Goal: Task Accomplishment & Management: Manage account settings

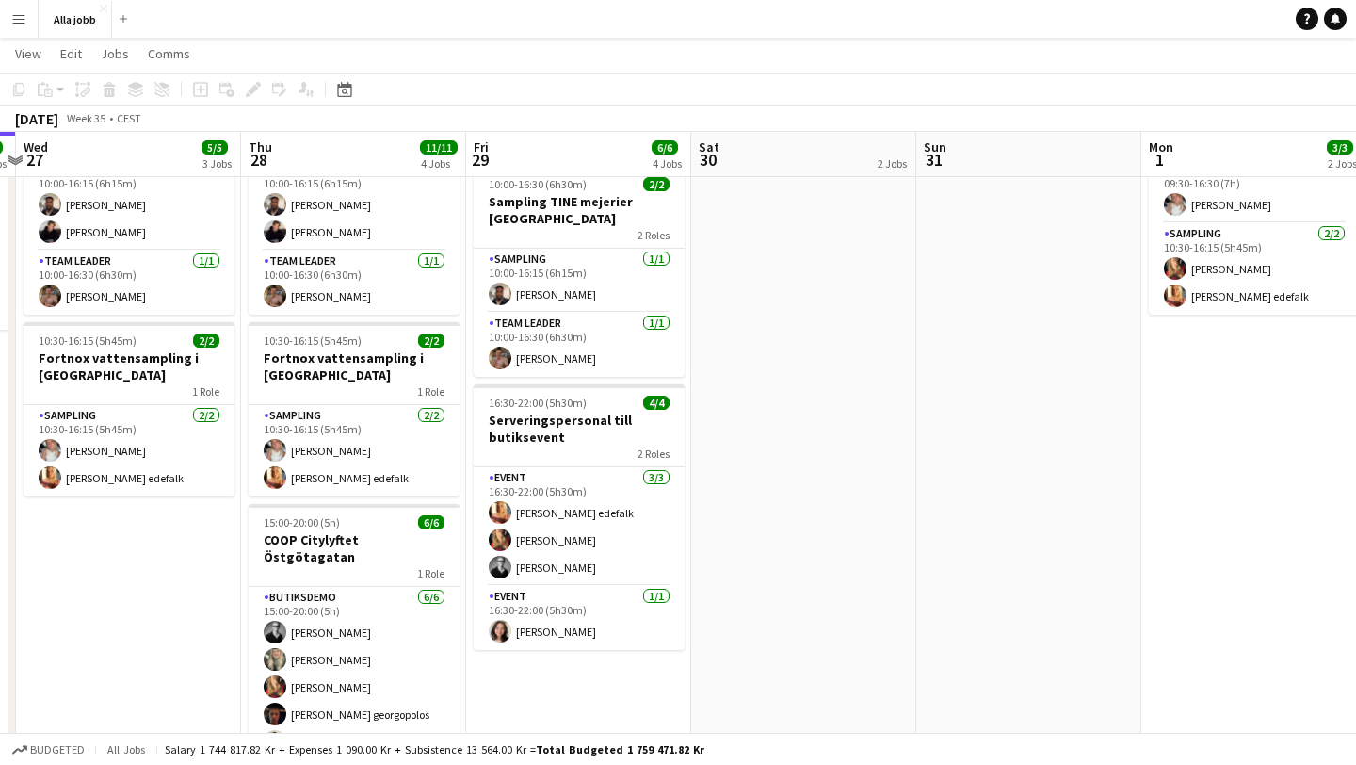
scroll to position [219, 0]
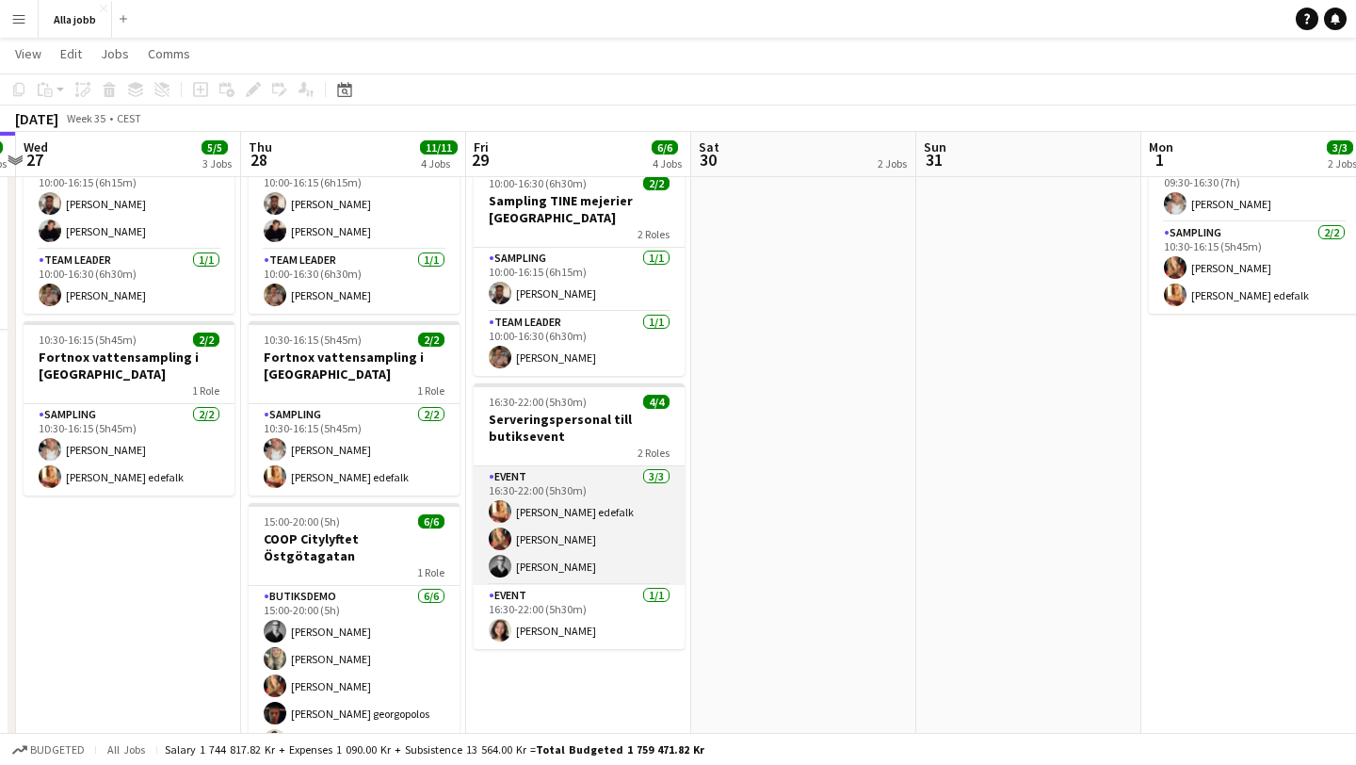
click at [596, 556] on app-card-role "Event 3/3 16:30-22:00 (5h30m) Olivia Sundqvist edefalk Mathilda Lidback Casper …" at bounding box center [579, 525] width 211 height 119
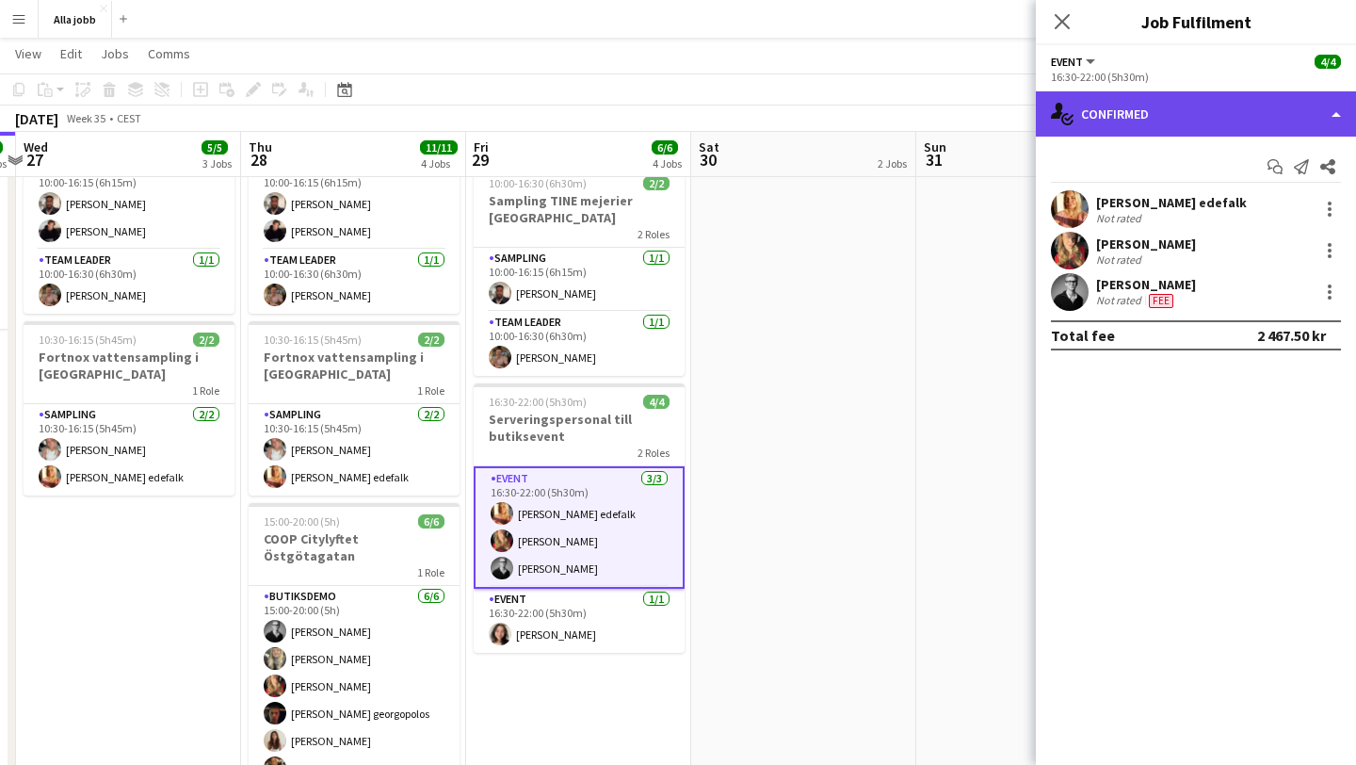
click at [1099, 122] on div "single-neutral-actions-check-2 Confirmed" at bounding box center [1196, 113] width 320 height 45
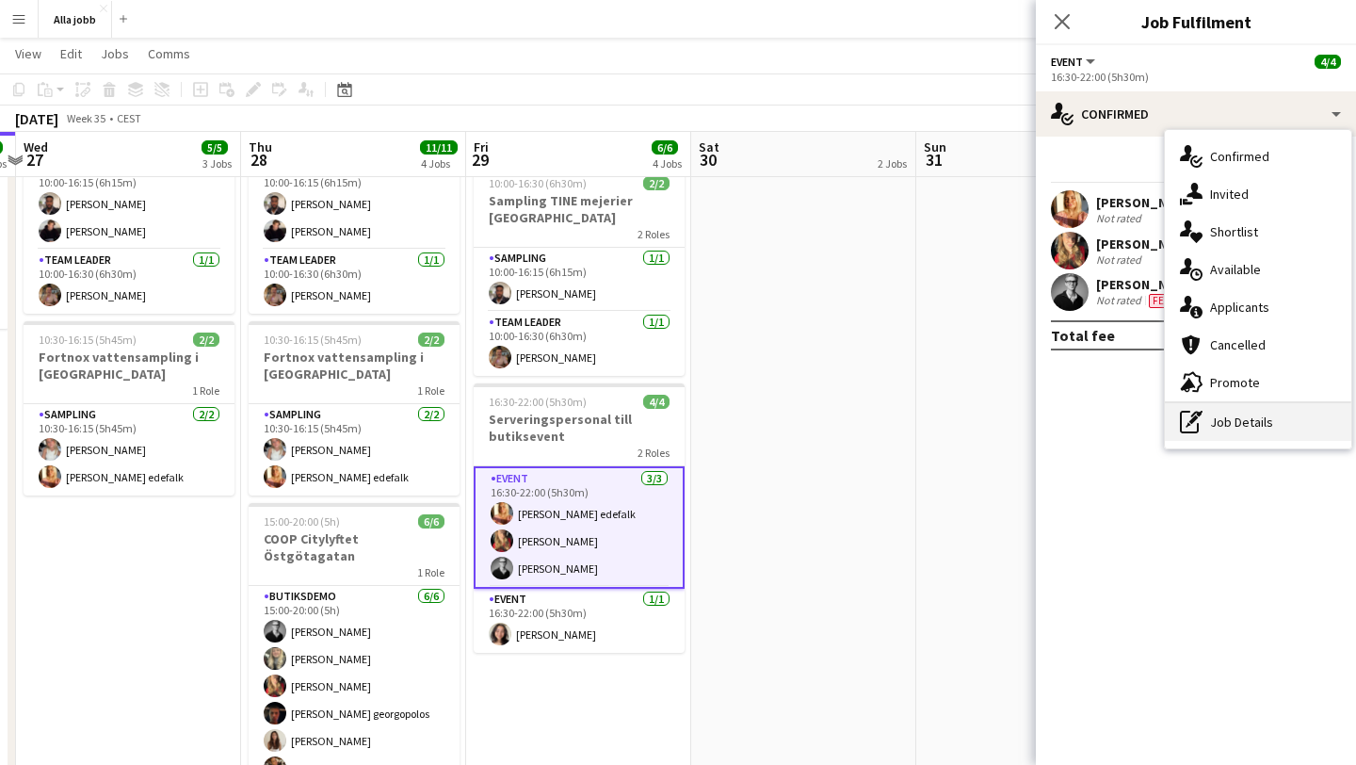
click at [1212, 427] on div "pen-write Job Details" at bounding box center [1258, 422] width 186 height 38
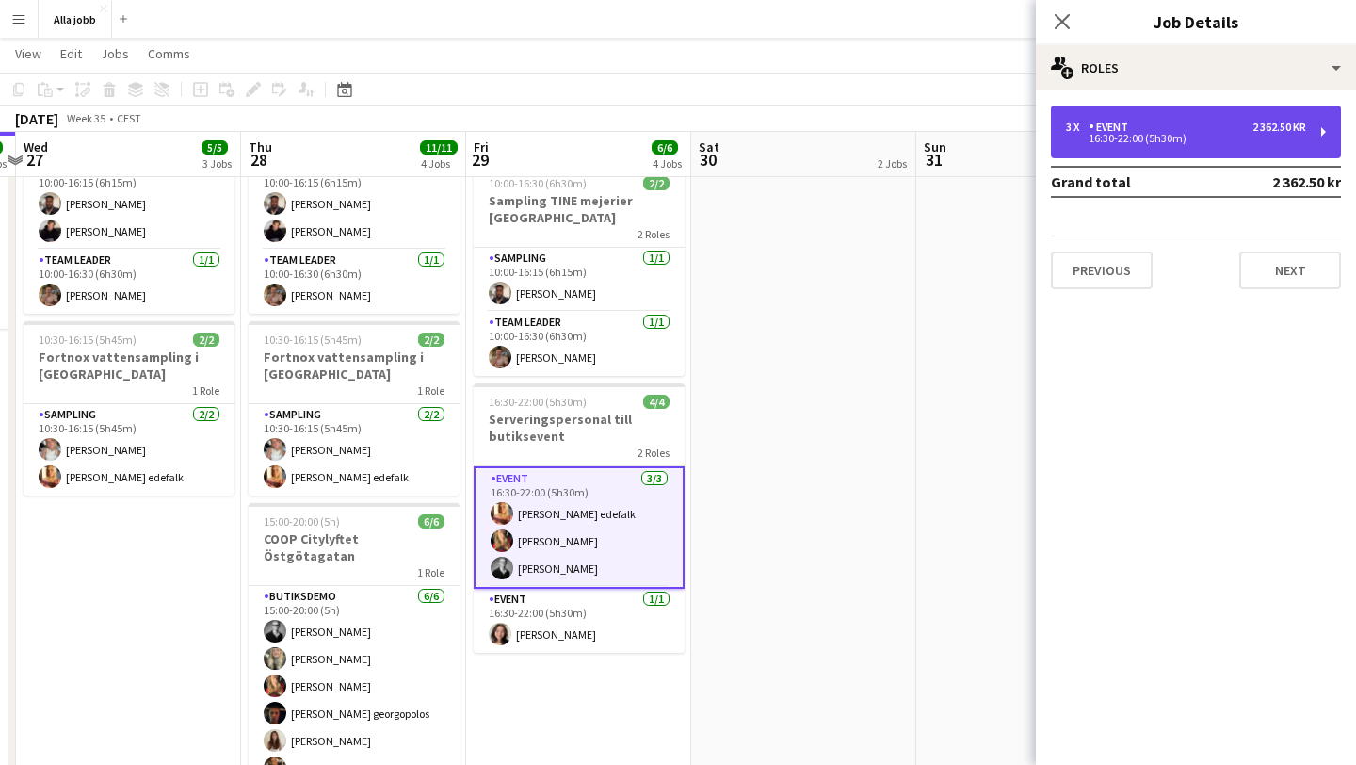
click at [1096, 121] on div "Event" at bounding box center [1112, 127] width 47 height 13
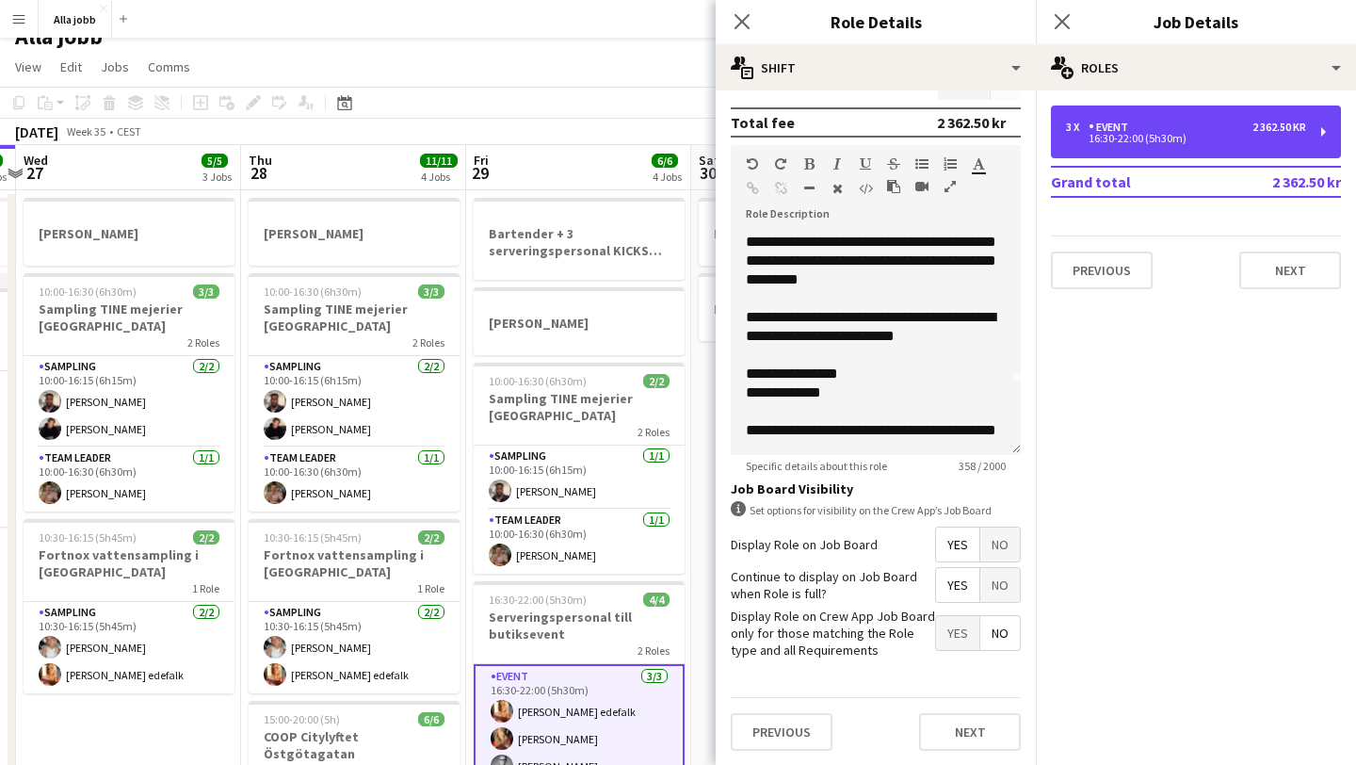
scroll to position [0, 0]
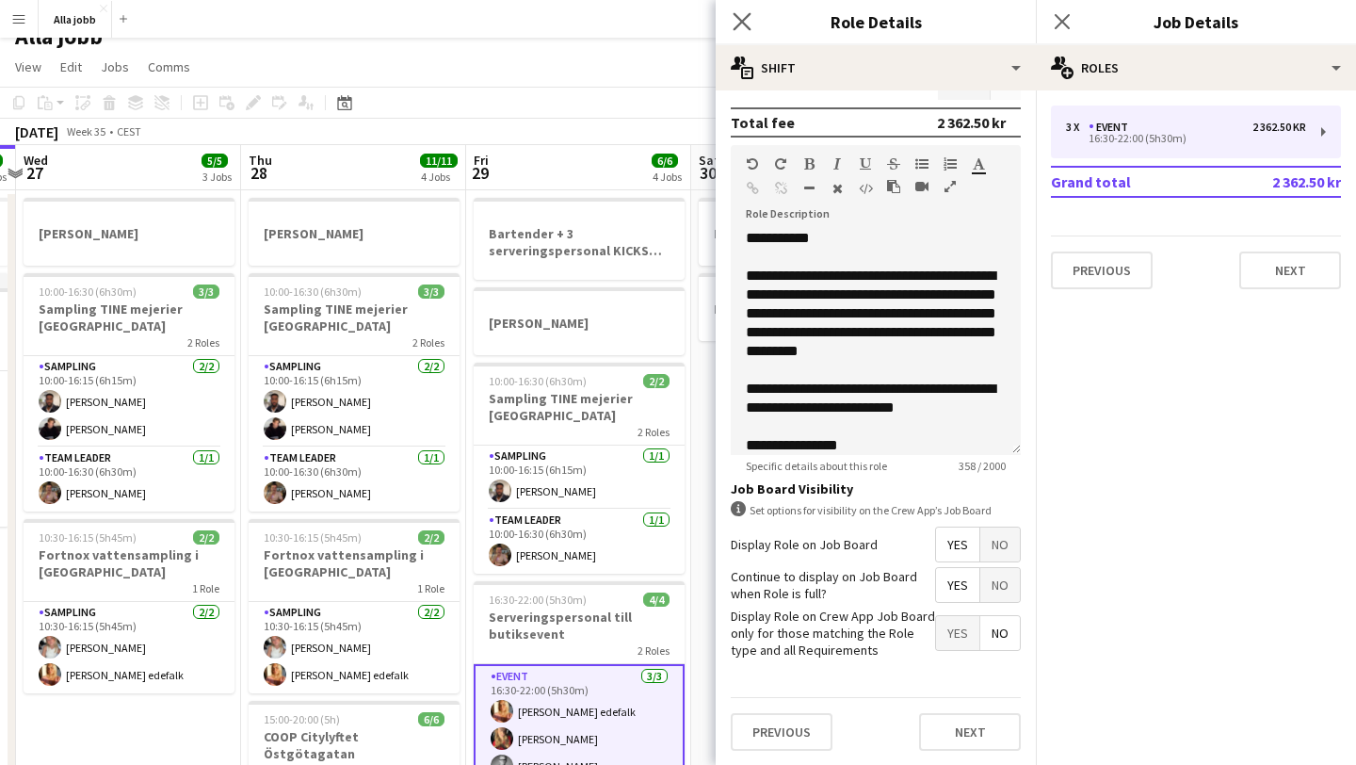
click at [731, 11] on app-icon "Close pop-in" at bounding box center [742, 21] width 27 height 27
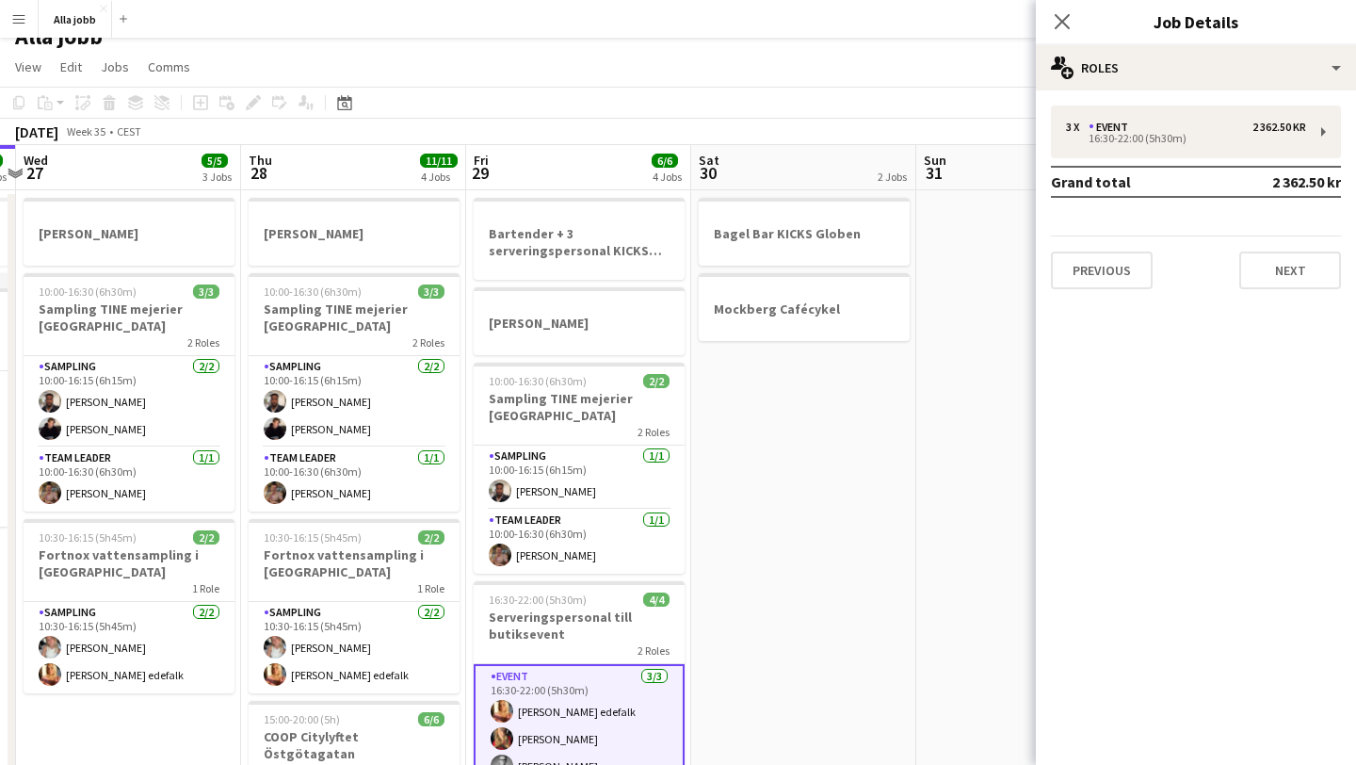
click at [1046, 35] on div "Close pop-in" at bounding box center [1062, 21] width 53 height 43
click at [1069, 17] on icon "Close pop-in" at bounding box center [1062, 21] width 18 height 18
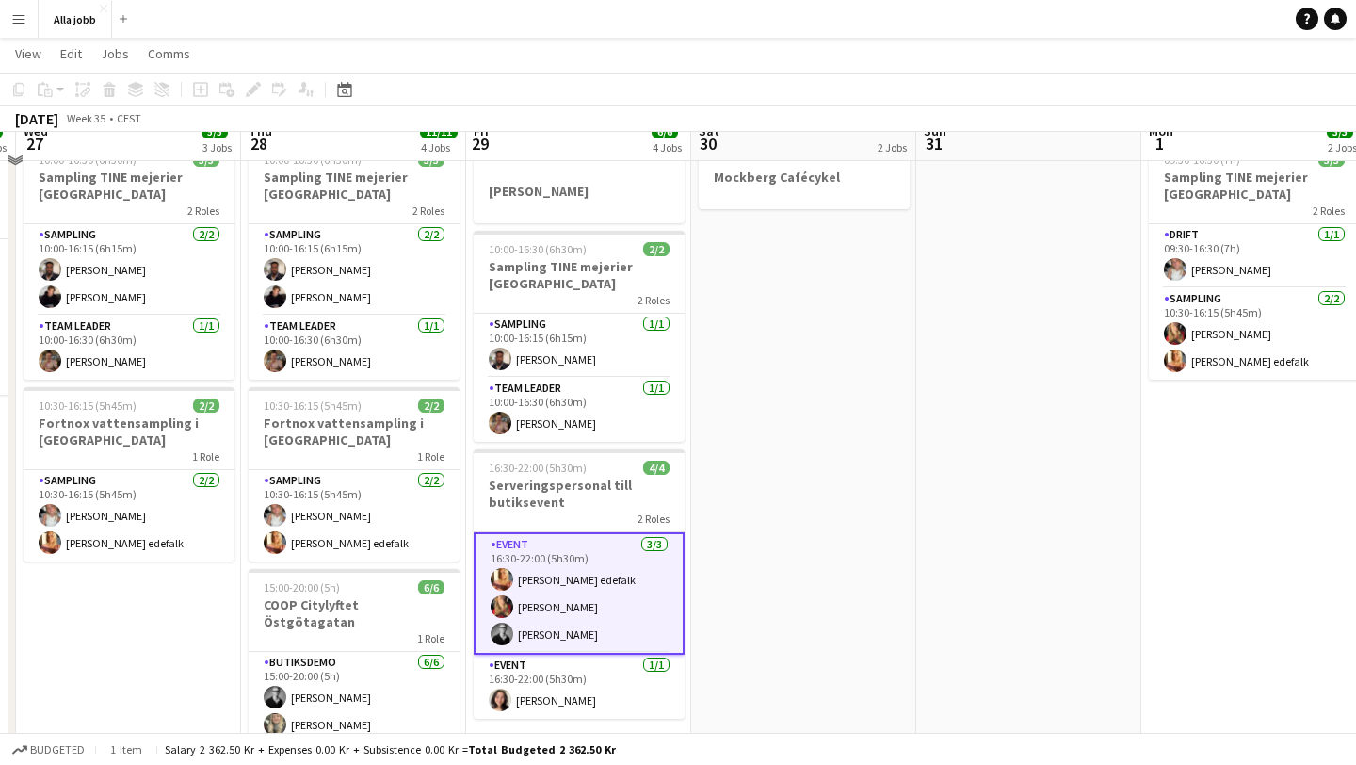
scroll to position [167, 0]
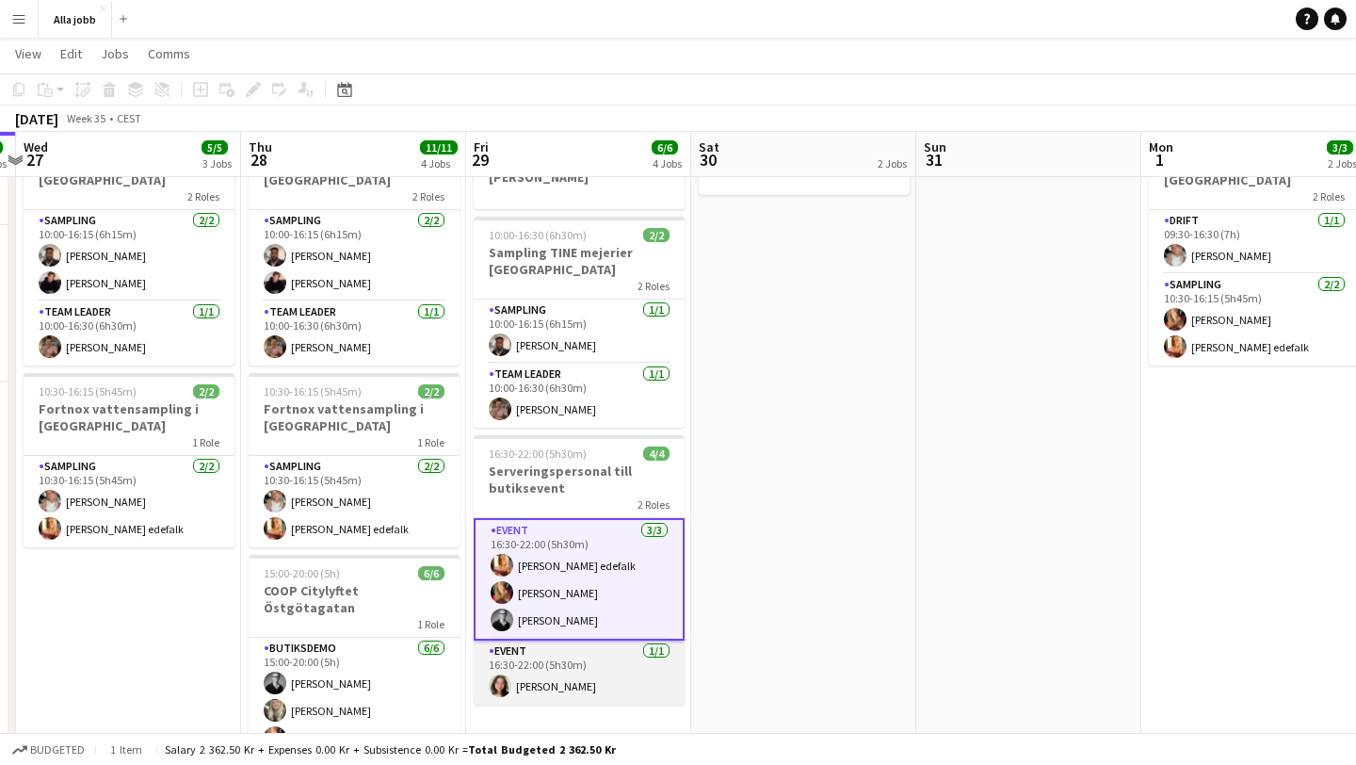
click at [523, 683] on app-card-role "Event 1/1 16:30-22:00 (5h30m) Eira Blomquist" at bounding box center [579, 673] width 211 height 64
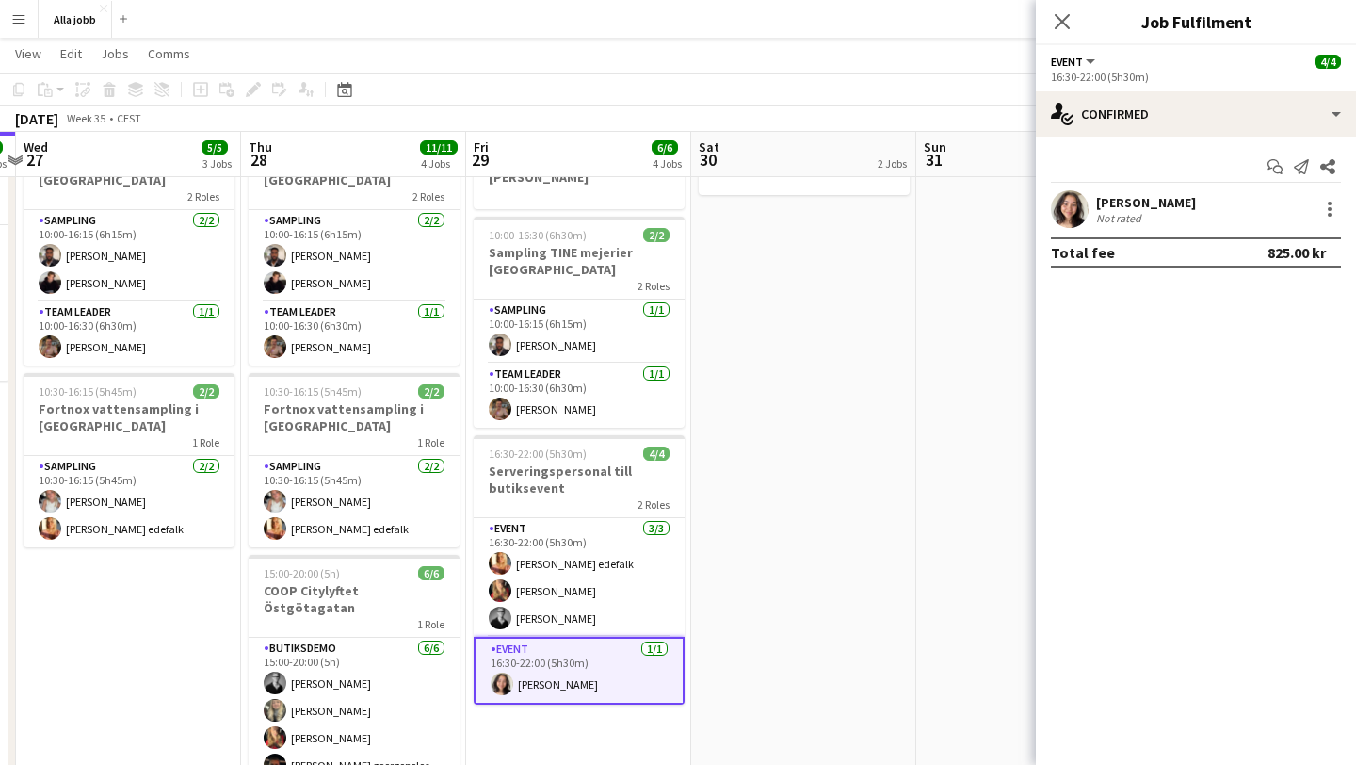
click at [880, 350] on app-date-cell "Bagel Bar KICKS Globen Mockberg Cafécykel" at bounding box center [803, 459] width 225 height 830
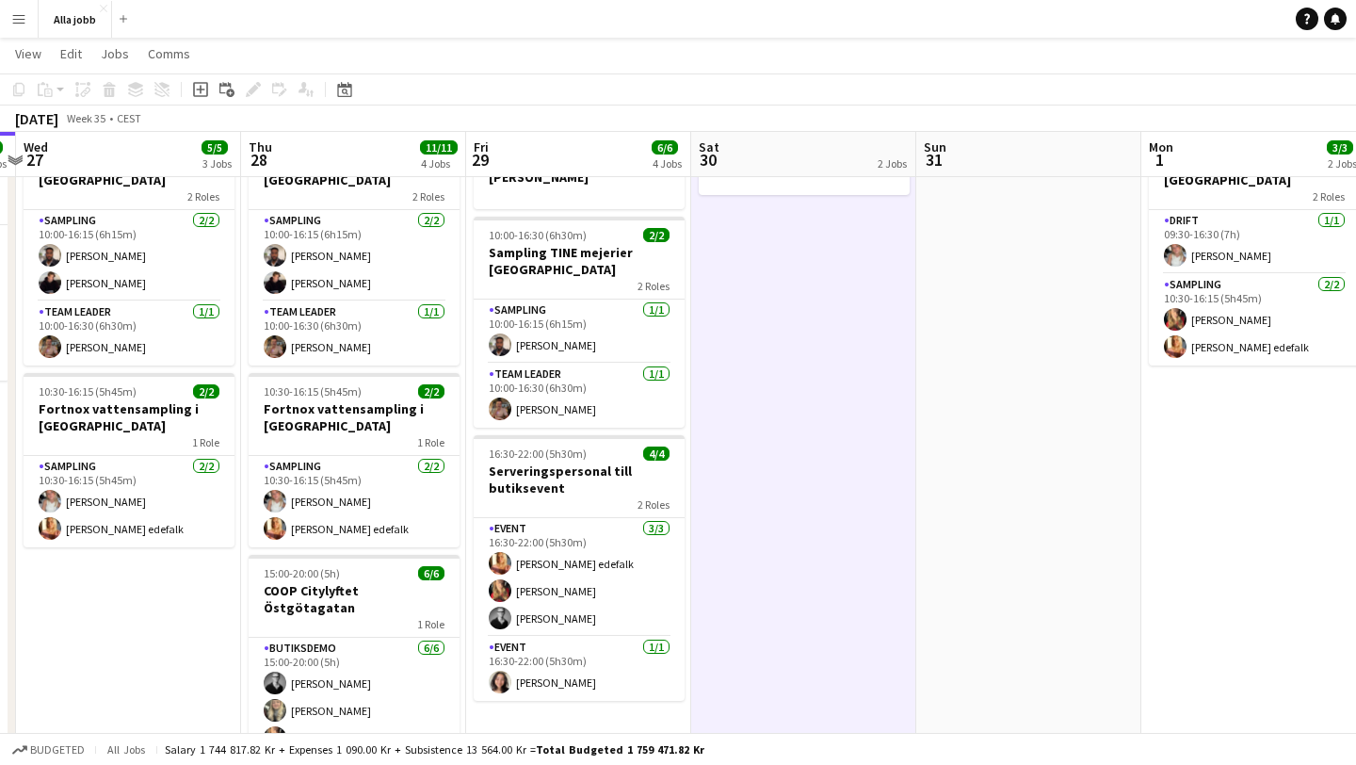
click at [880, 350] on app-date-cell "Bagel Bar KICKS Globen Mockberg Cafécykel" at bounding box center [803, 459] width 225 height 830
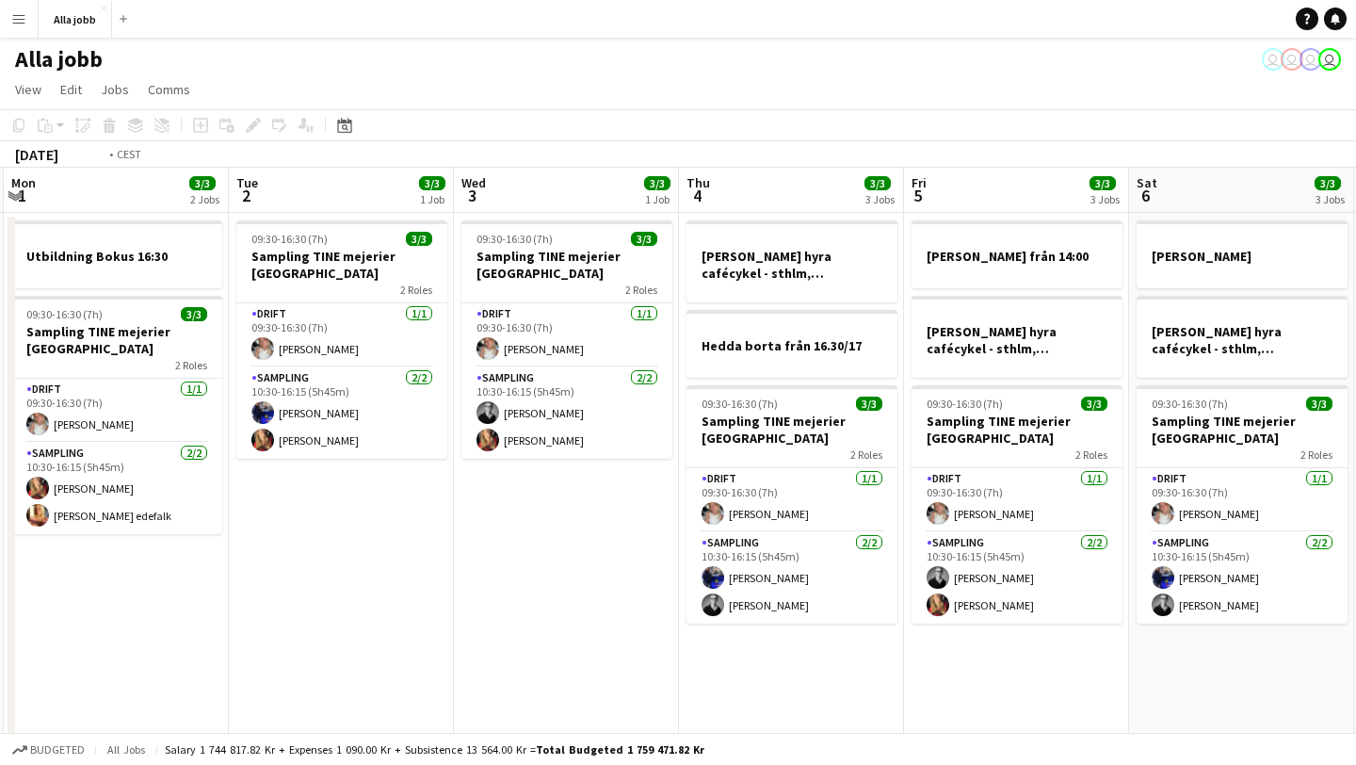
scroll to position [0, 901]
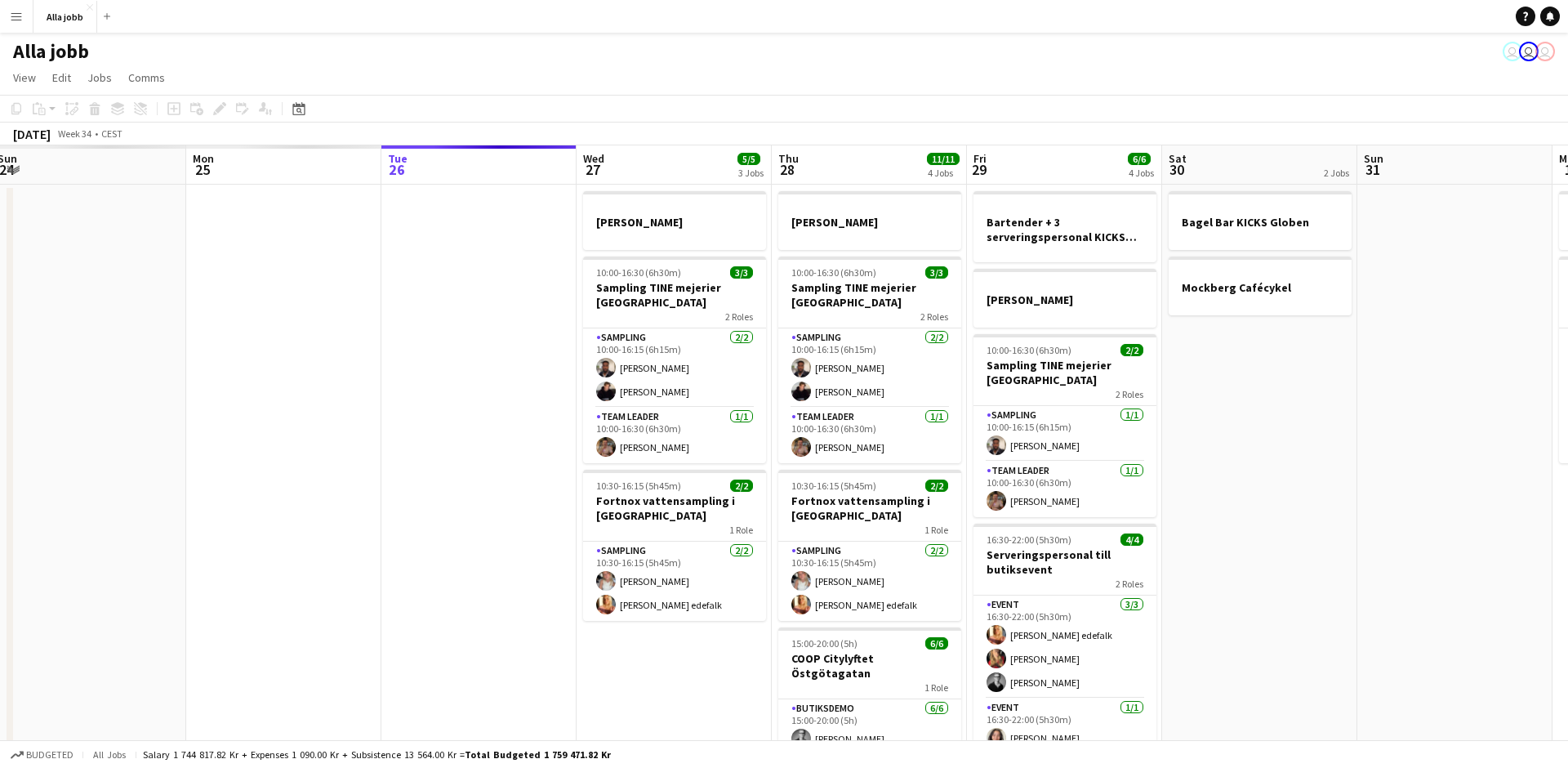
scroll to position [0, 454]
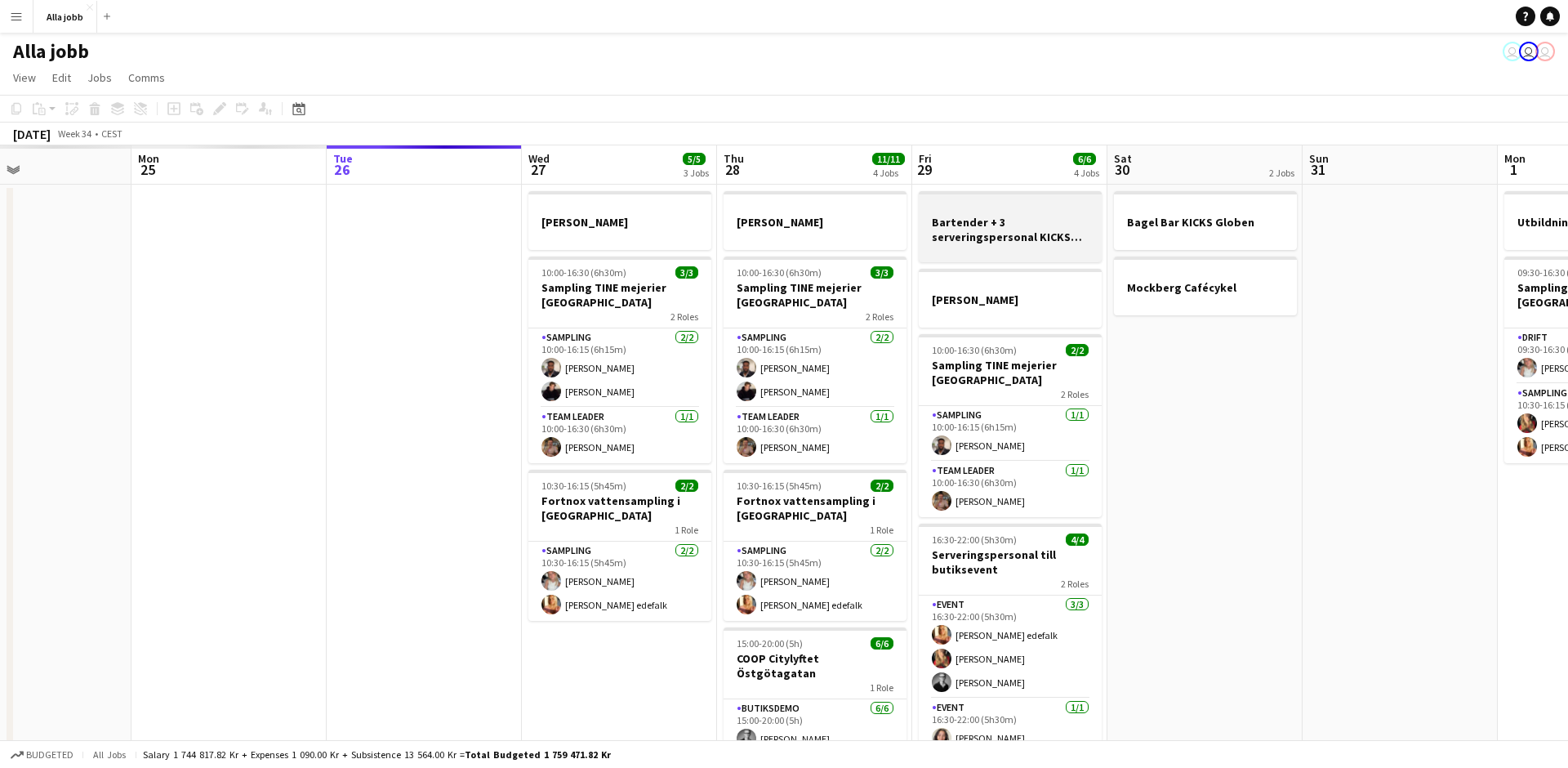
click at [1016, 241] on h3 "Bartender + 3 serveringspersonal KICKS Globen" at bounding box center [1010, 230] width 183 height 30
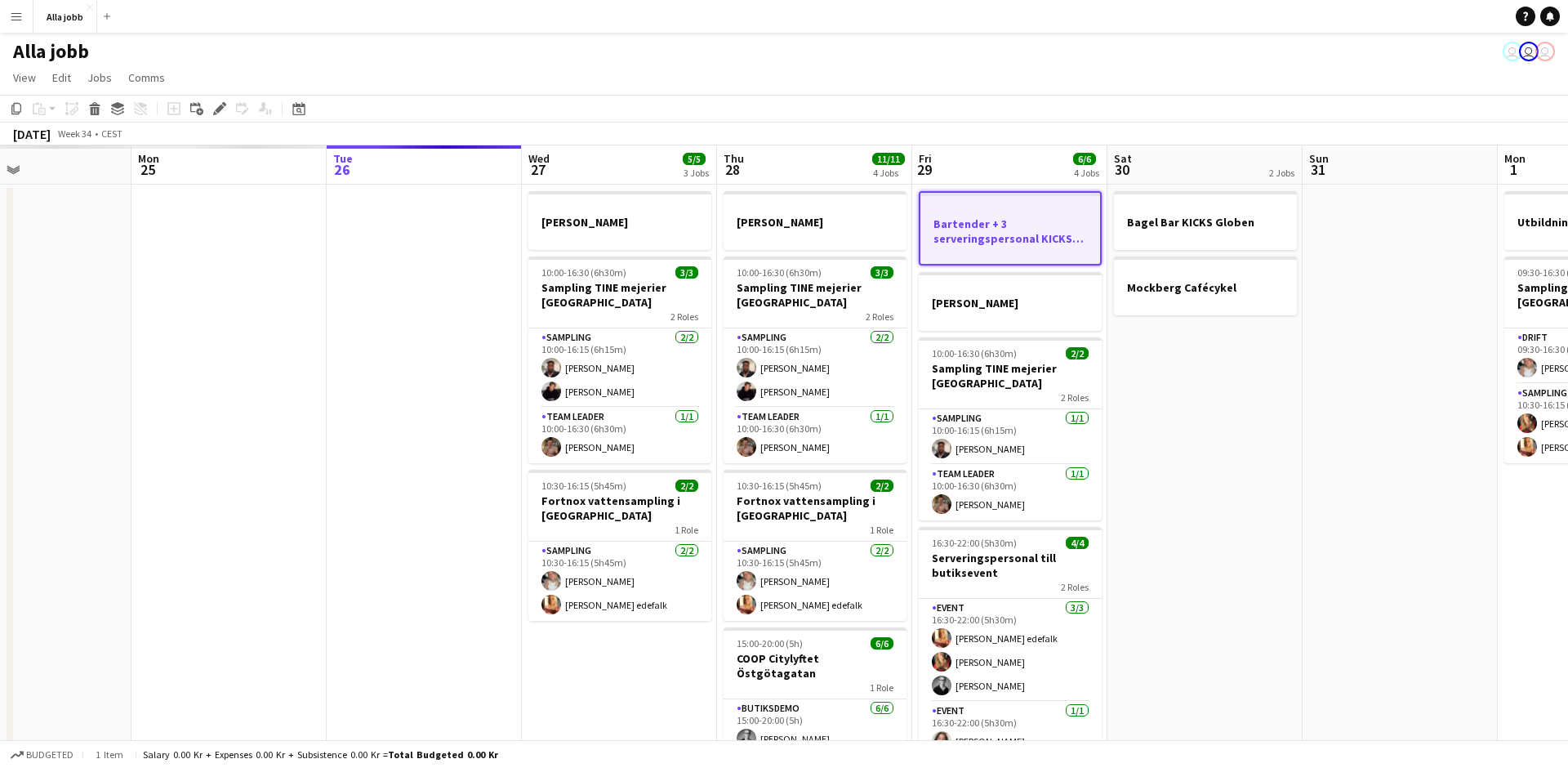
click at [1016, 241] on div "Fri 22 Sat 23 Sun 24 Mon 25 Tue 26 Wed 27 5/5 3 Jobs Thu 28 11/11 4 Jobs Fri 29…" at bounding box center [912, 525] width 2734 height 759
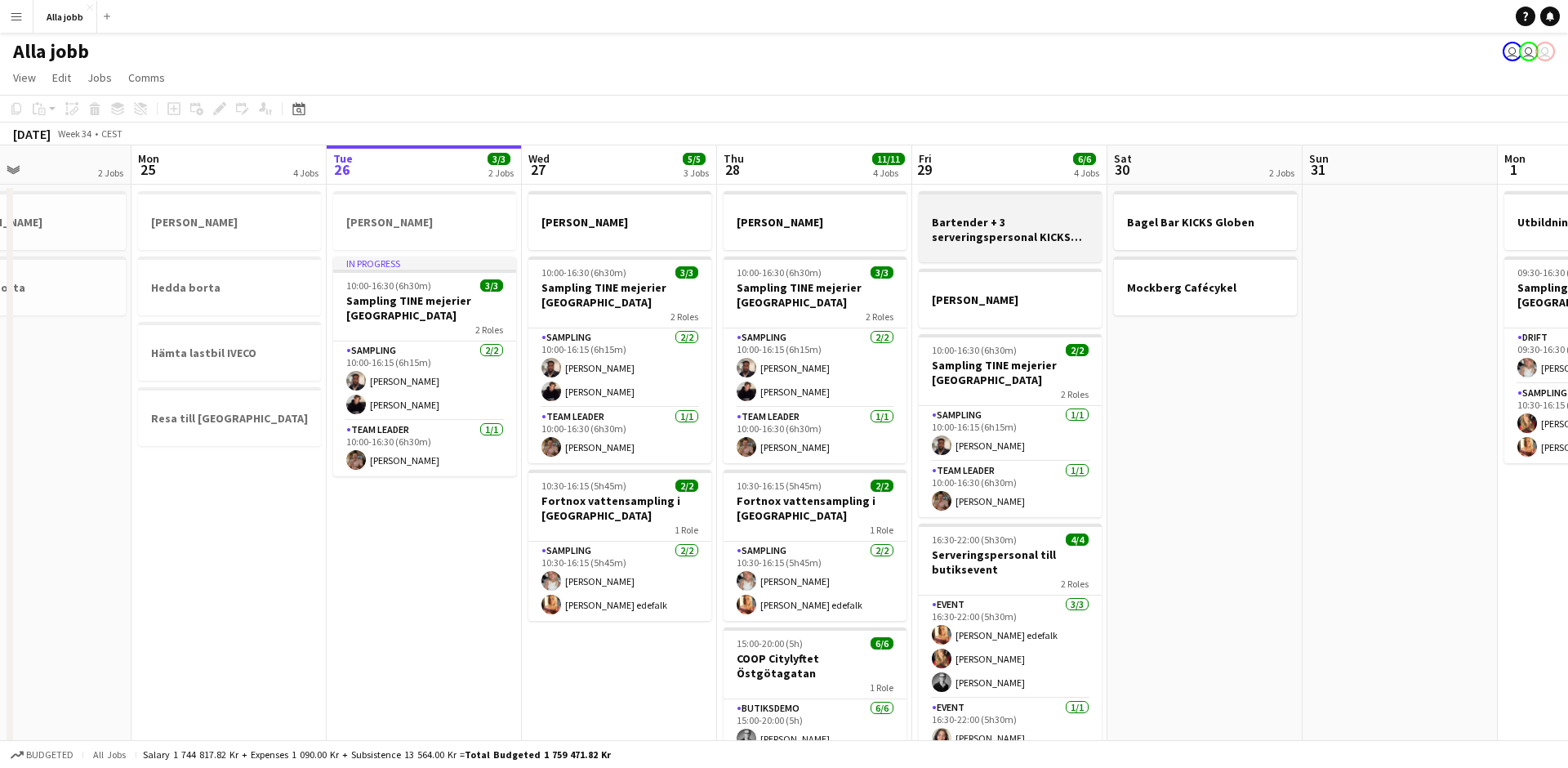
click at [970, 248] on div at bounding box center [1010, 251] width 183 height 13
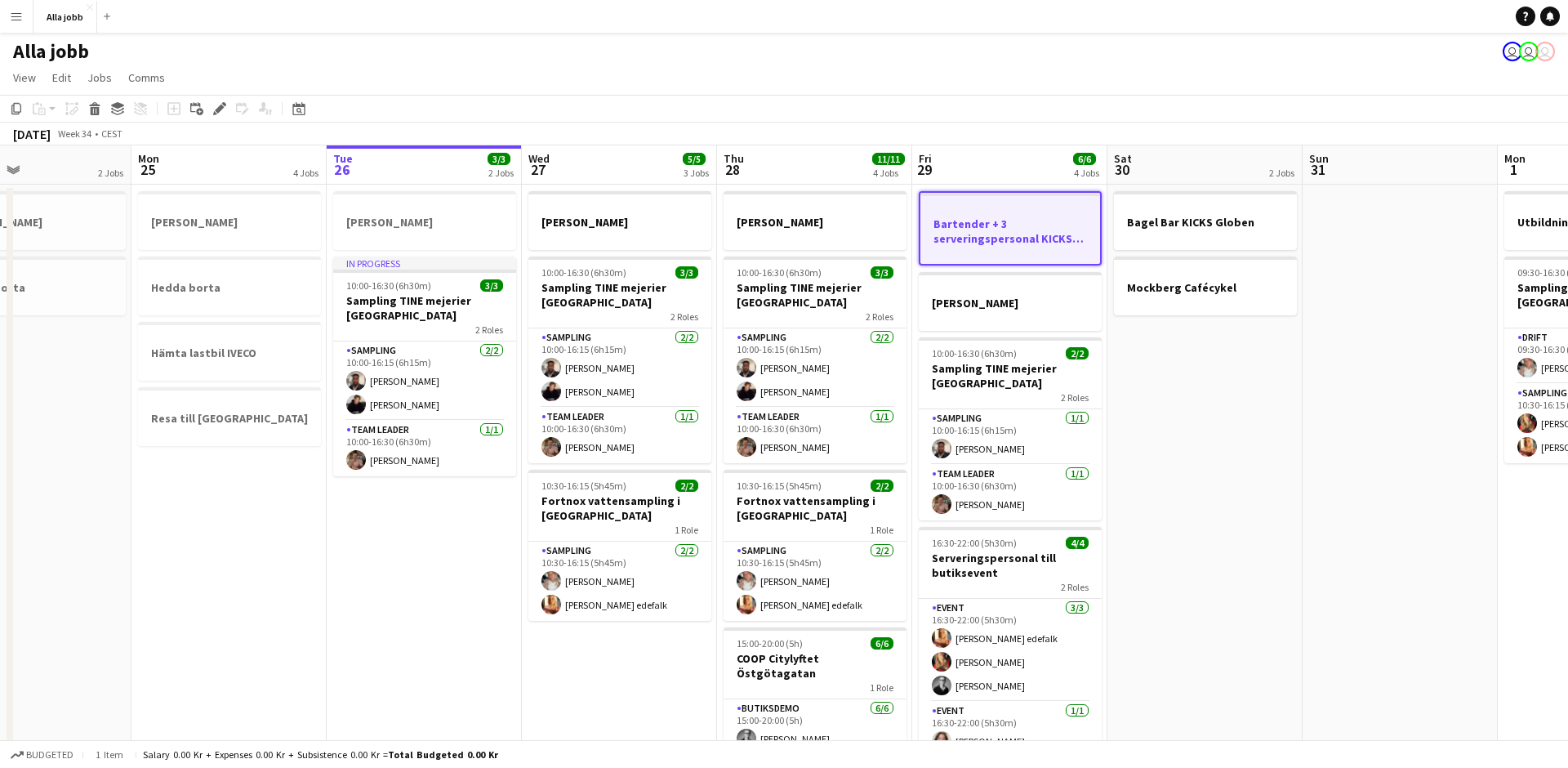
click at [970, 248] on div at bounding box center [1010, 253] width 180 height 13
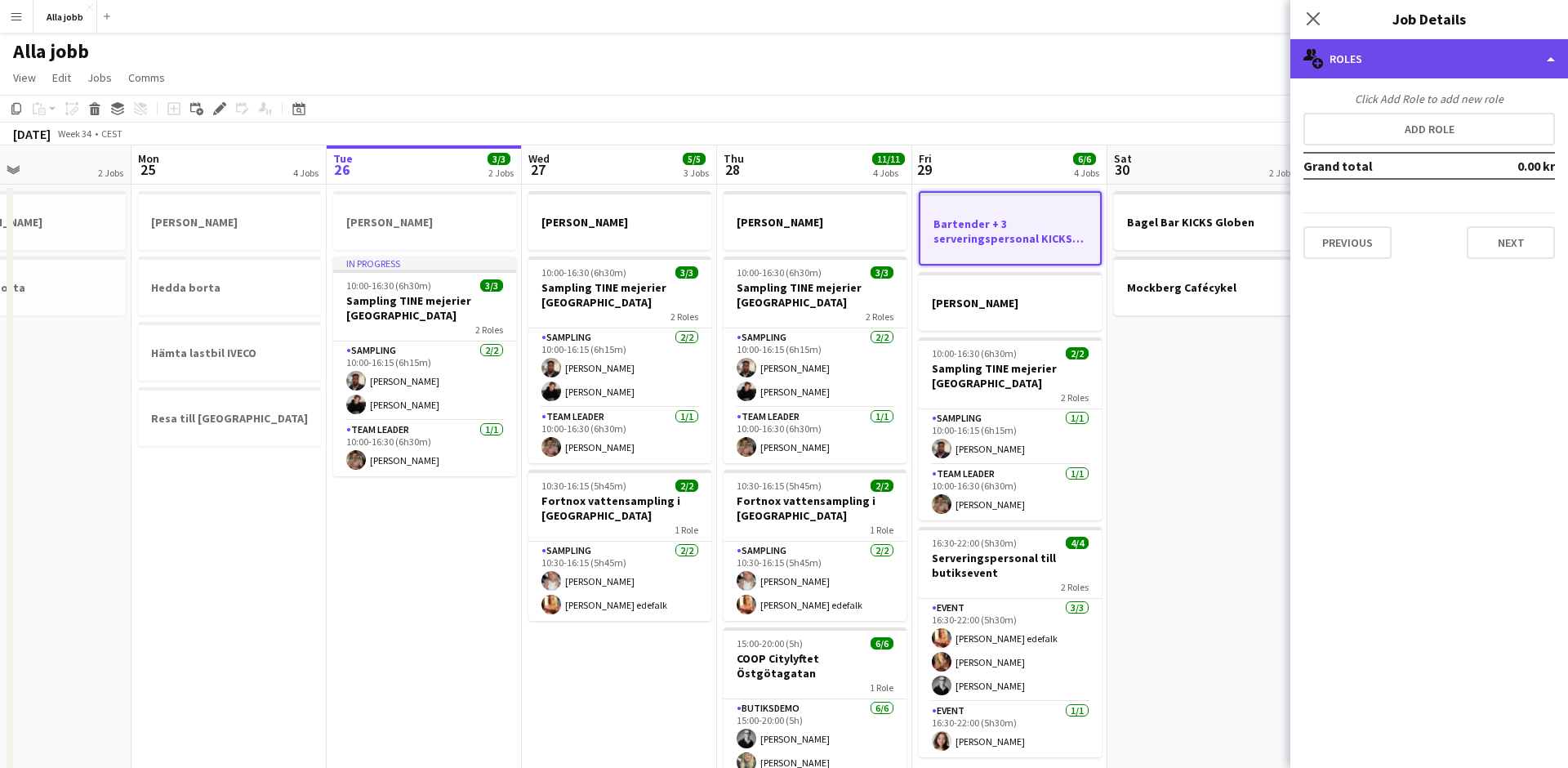
click at [1372, 59] on div "multiple-users-add Roles" at bounding box center [1429, 58] width 278 height 39
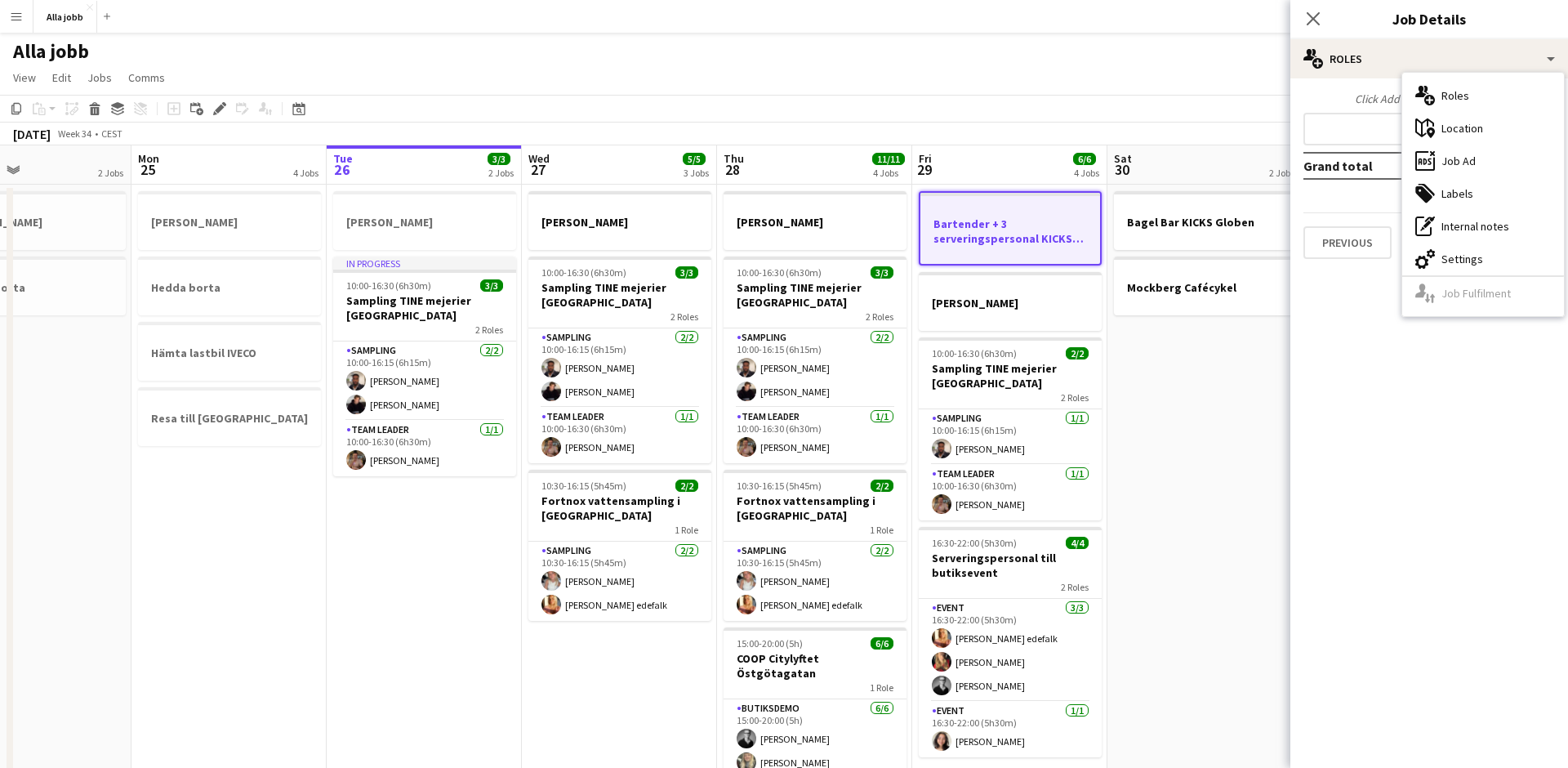
click at [1329, 333] on mat-expansion-panel "pencil3 General details Click Add Role to add new role Add role Grand total 0.0…" at bounding box center [1429, 423] width 278 height 690
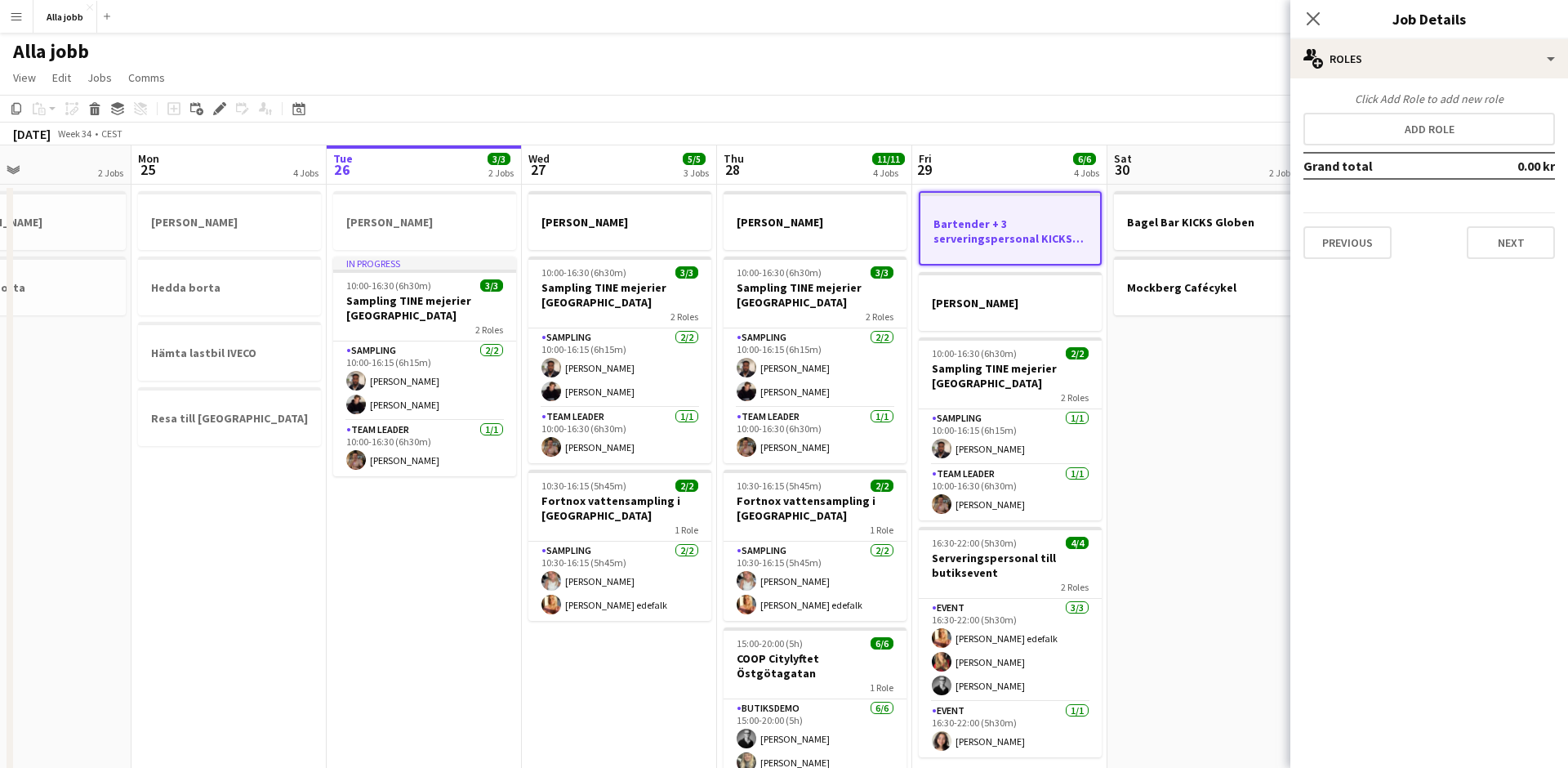
click at [1146, 377] on app-date-cell "Bagel Bar KICKS Globen Mockberg Cafécykel" at bounding box center [1205, 545] width 195 height 720
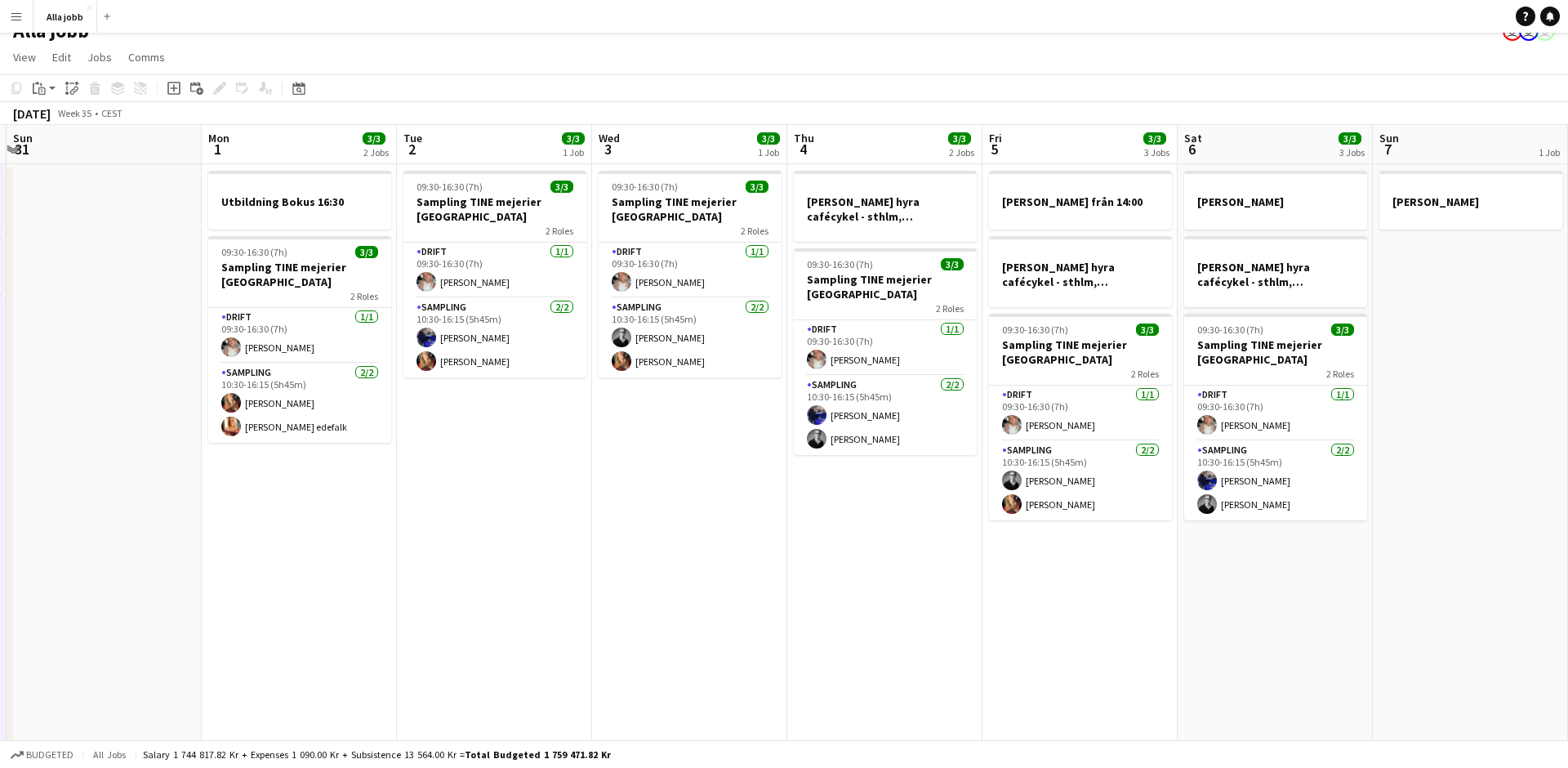
scroll to position [0, 619]
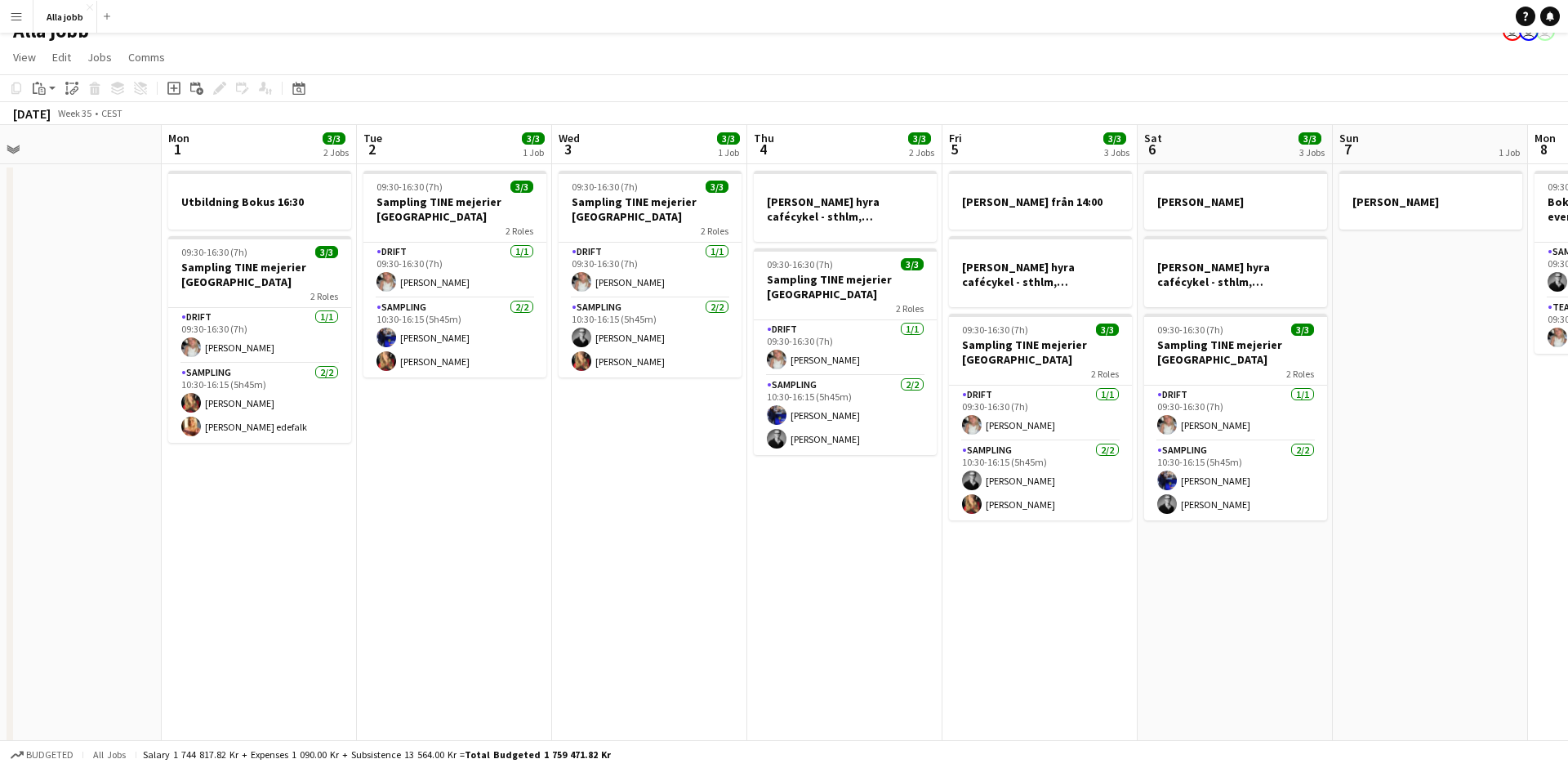
drag, startPoint x: 783, startPoint y: 482, endPoint x: 783, endPoint y: 500, distance: 18.0
click at [783, 500] on app-date-cell "[PERSON_NAME] hyra cafécykel - sthlm, [GEOGRAPHIC_DATA], cph 09:30-16:30 (7h) 3…" at bounding box center [845, 524] width 195 height 720
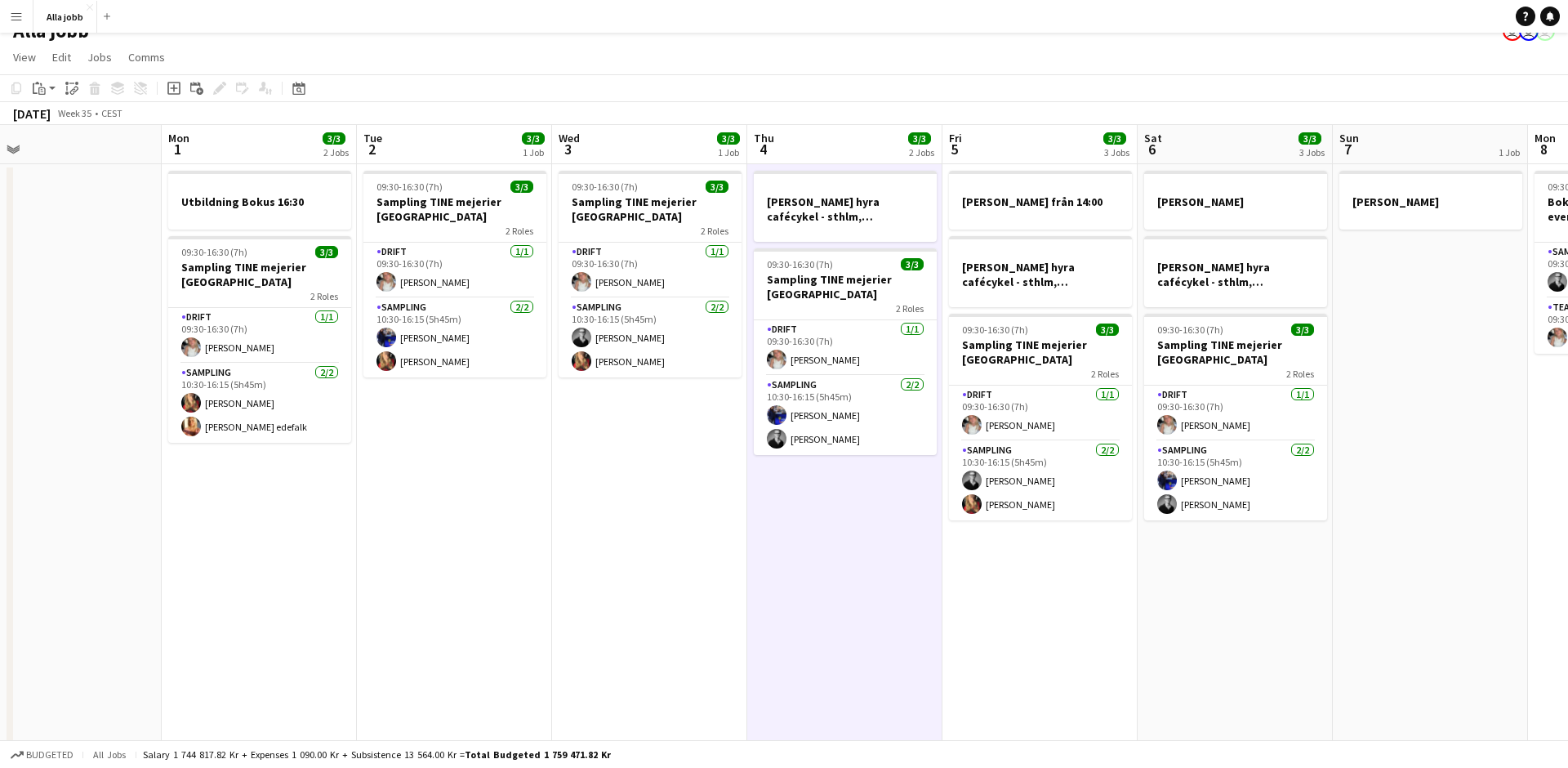
click at [781, 480] on app-date-cell "[PERSON_NAME] hyra cafécykel - sthlm, [GEOGRAPHIC_DATA], cph 09:30-16:30 (7h) 3…" at bounding box center [845, 524] width 195 height 720
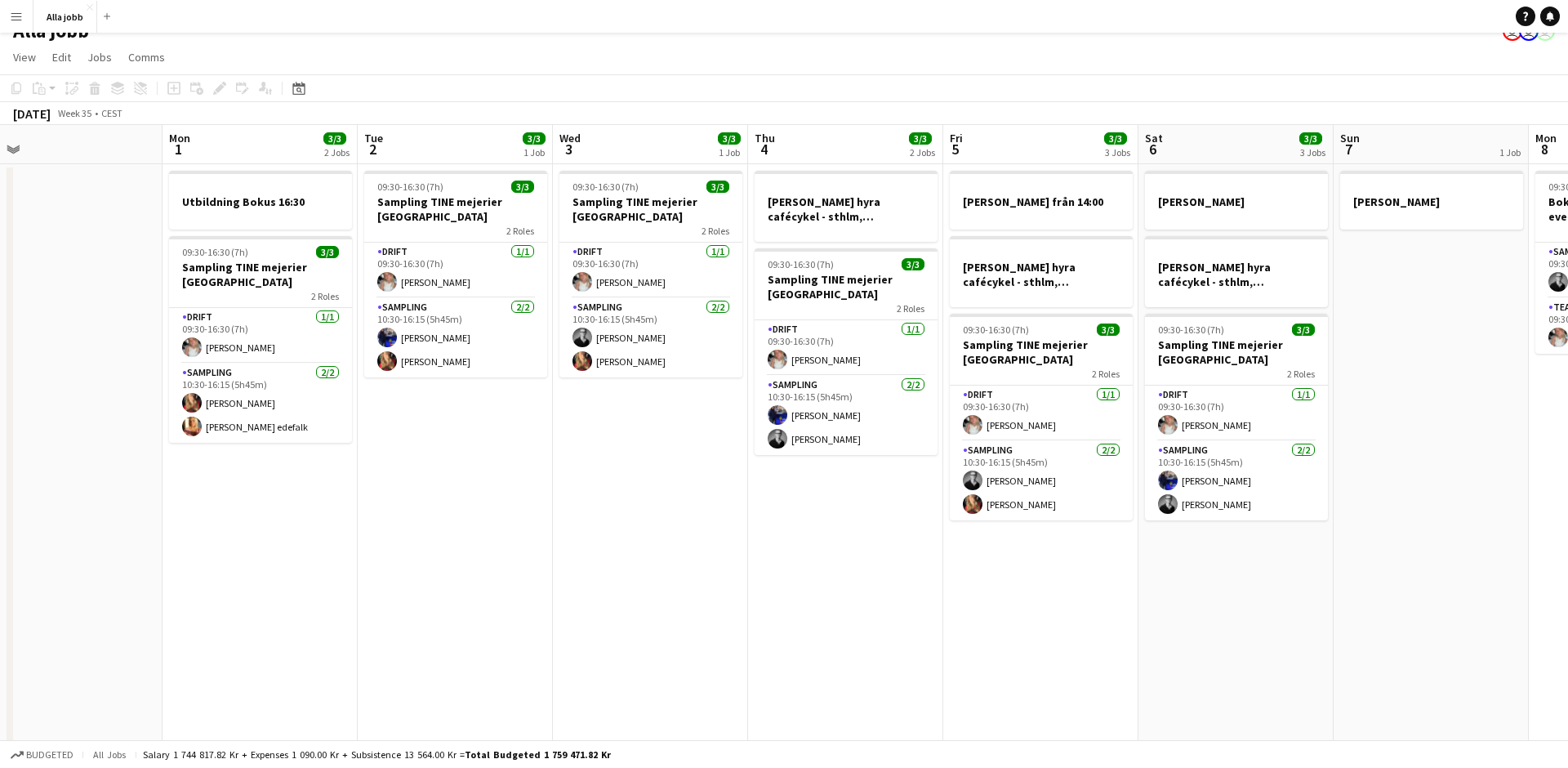
click at [859, 538] on app-date-cell "[PERSON_NAME] hyra cafécykel - sthlm, [GEOGRAPHIC_DATA], cph 09:30-16:30 (7h) 3…" at bounding box center [846, 524] width 195 height 720
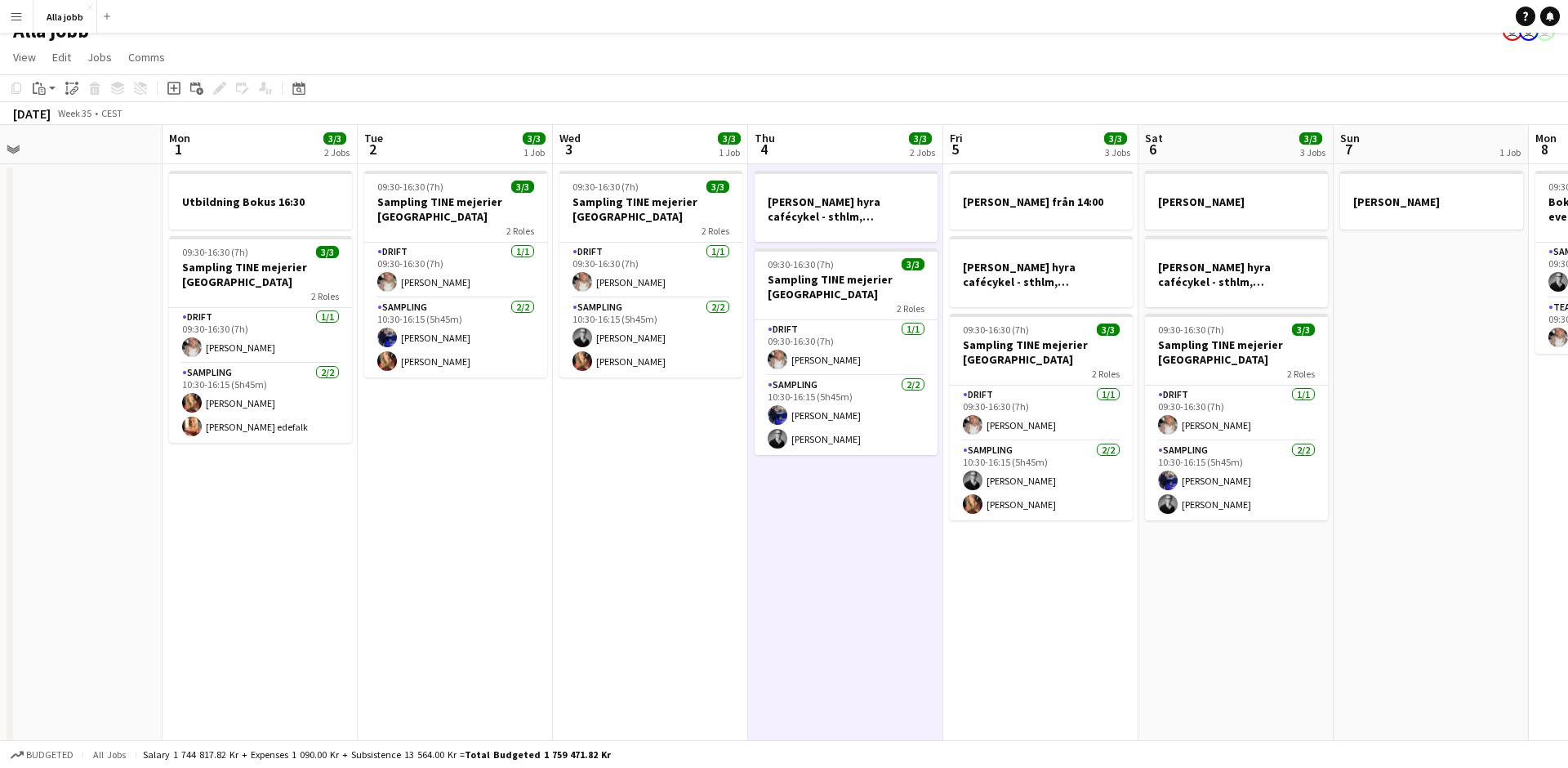
click at [161, 87] on div "Add job Add linked Job Edit Edit linked Job Applicants" at bounding box center [212, 88] width 125 height 20
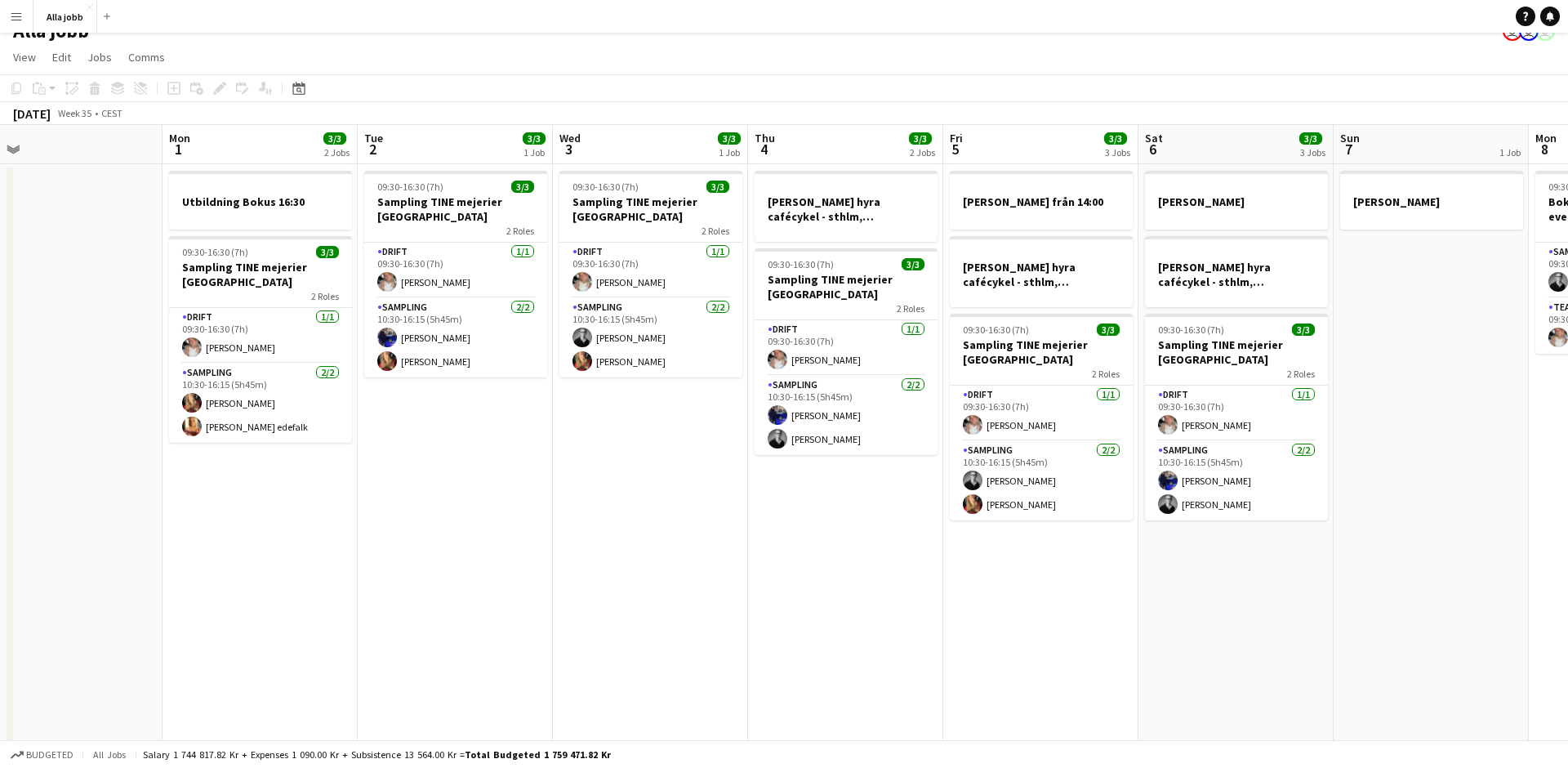
click at [851, 529] on app-date-cell "[PERSON_NAME] hyra cafécykel - sthlm, [GEOGRAPHIC_DATA], cph 09:30-16:30 (7h) 3…" at bounding box center [846, 524] width 195 height 720
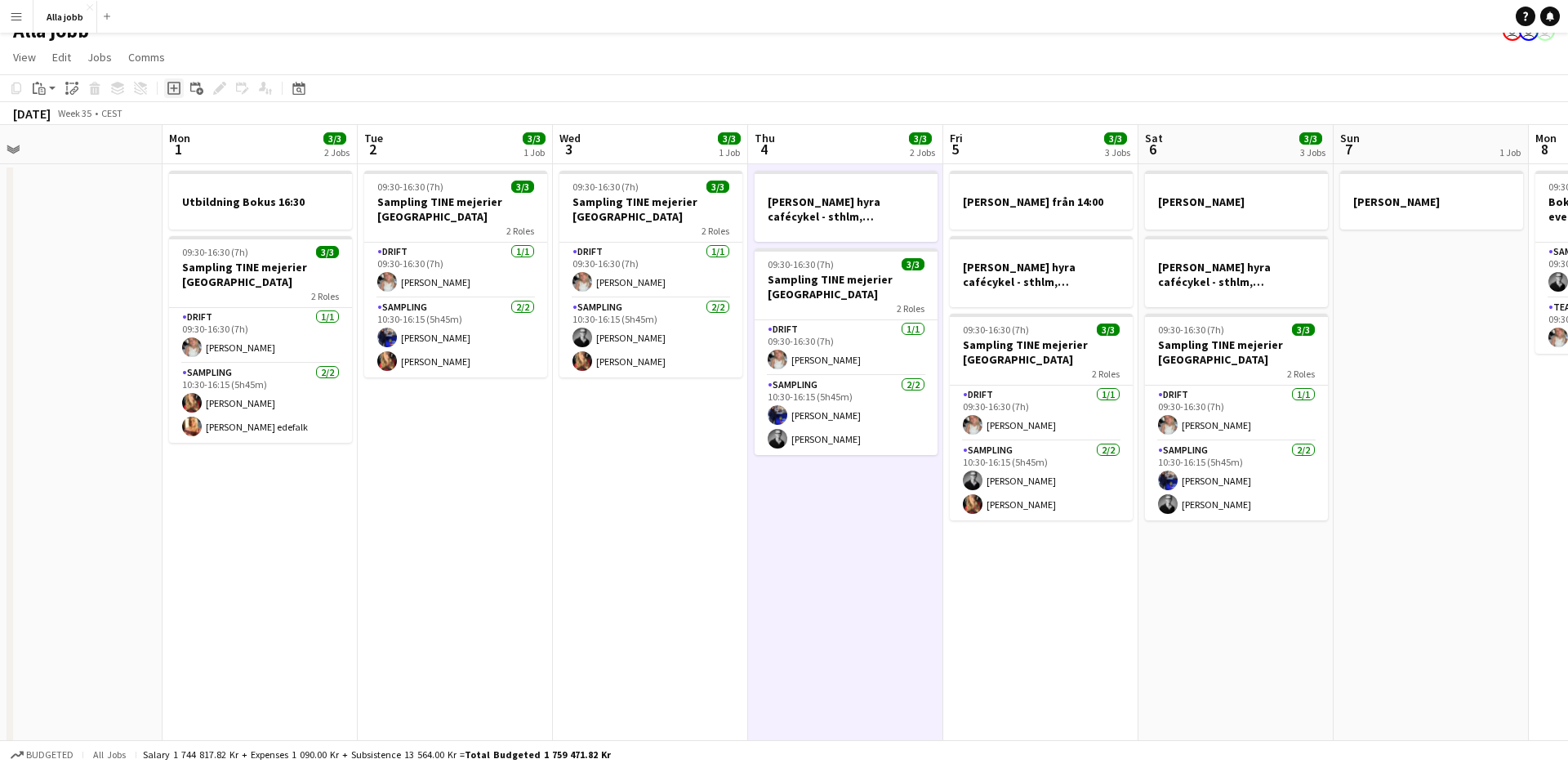
click at [173, 93] on icon at bounding box center [173, 88] width 13 height 13
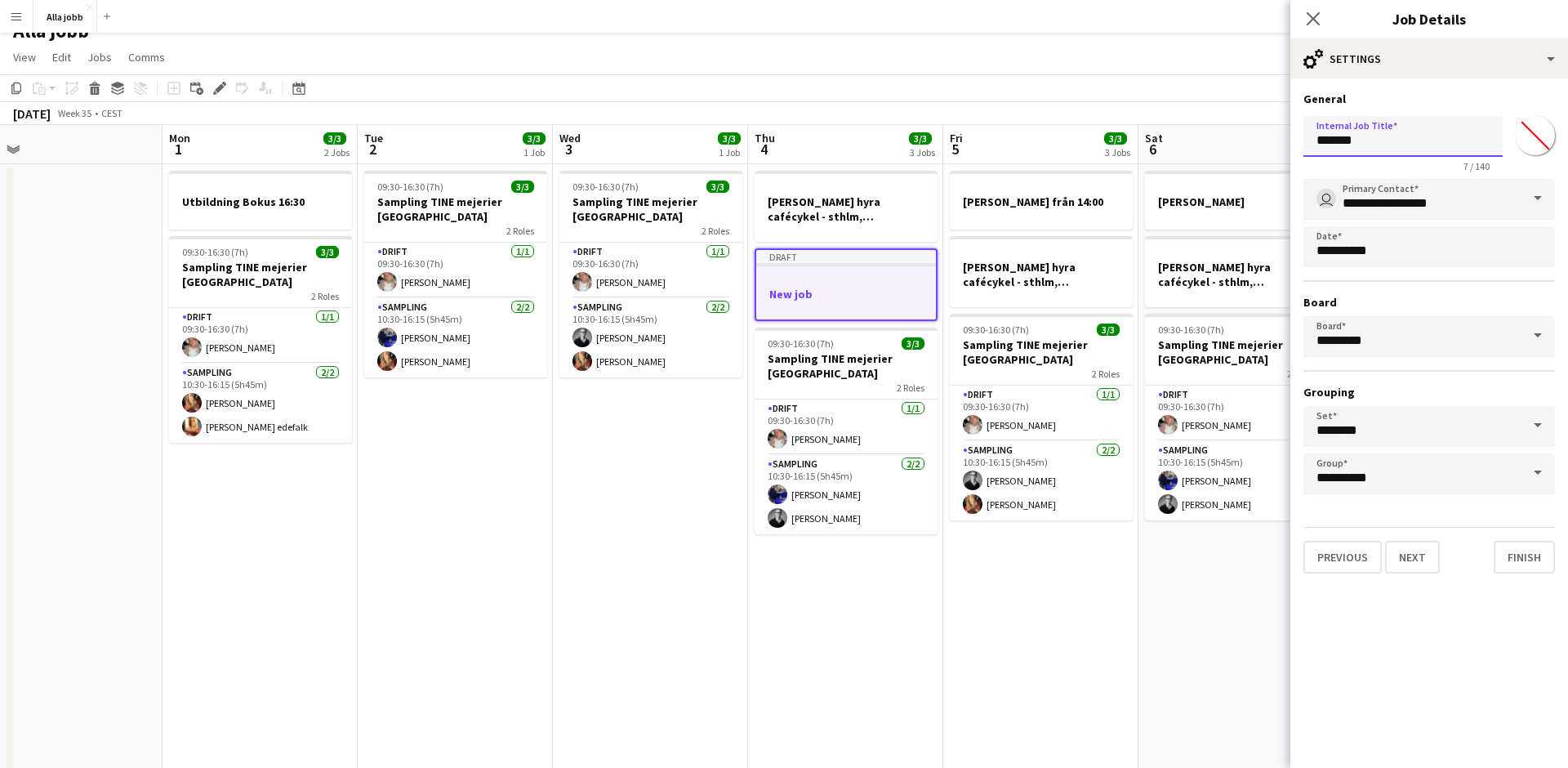
drag, startPoint x: 1378, startPoint y: 134, endPoint x: 1207, endPoint y: 141, distance: 171.1
click at [1207, 141] on body "Menu Boards Boards Boards All jobs Status Workforce Workforce My Workforce Recr…" at bounding box center [784, 445] width 1568 height 933
click at [1411, 140] on input "**********" at bounding box center [1403, 136] width 199 height 41
type input "**********"
click at [1400, 674] on mat-expansion-panel "**********" at bounding box center [1429, 423] width 278 height 690
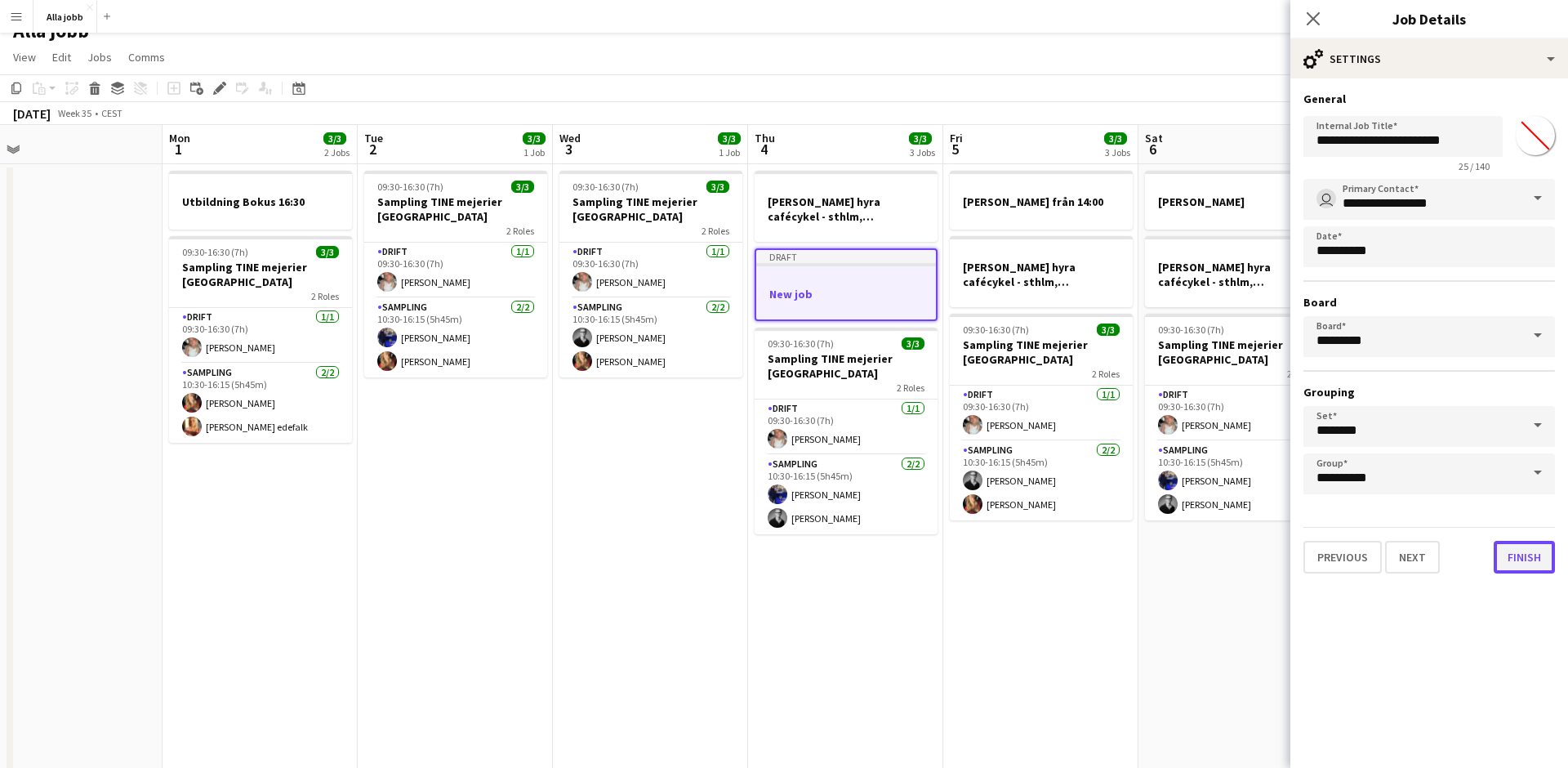
click at [1517, 553] on button "Finish" at bounding box center [1525, 558] width 62 height 33
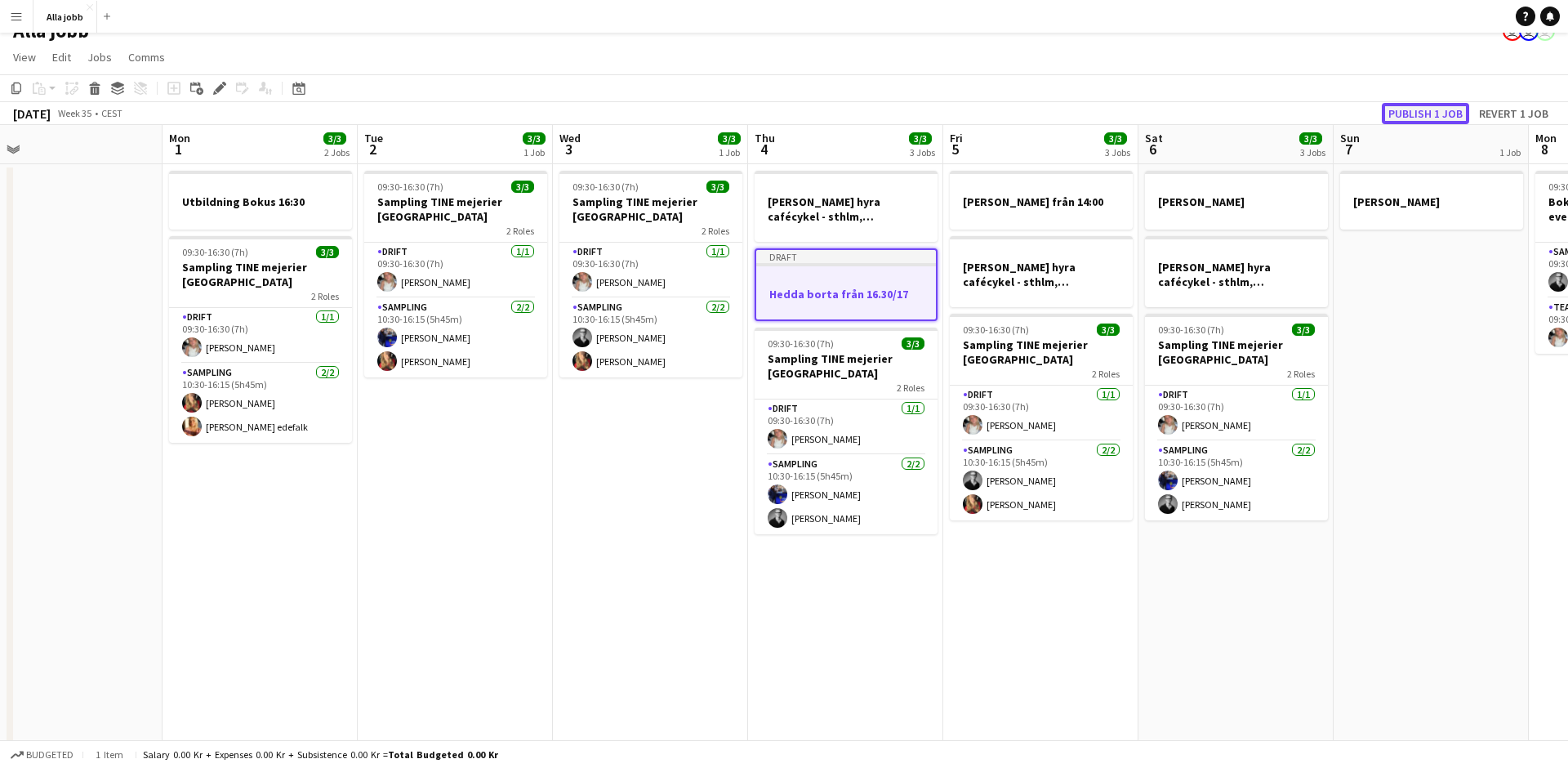
click at [1428, 108] on button "Publish 1 job" at bounding box center [1426, 114] width 88 height 21
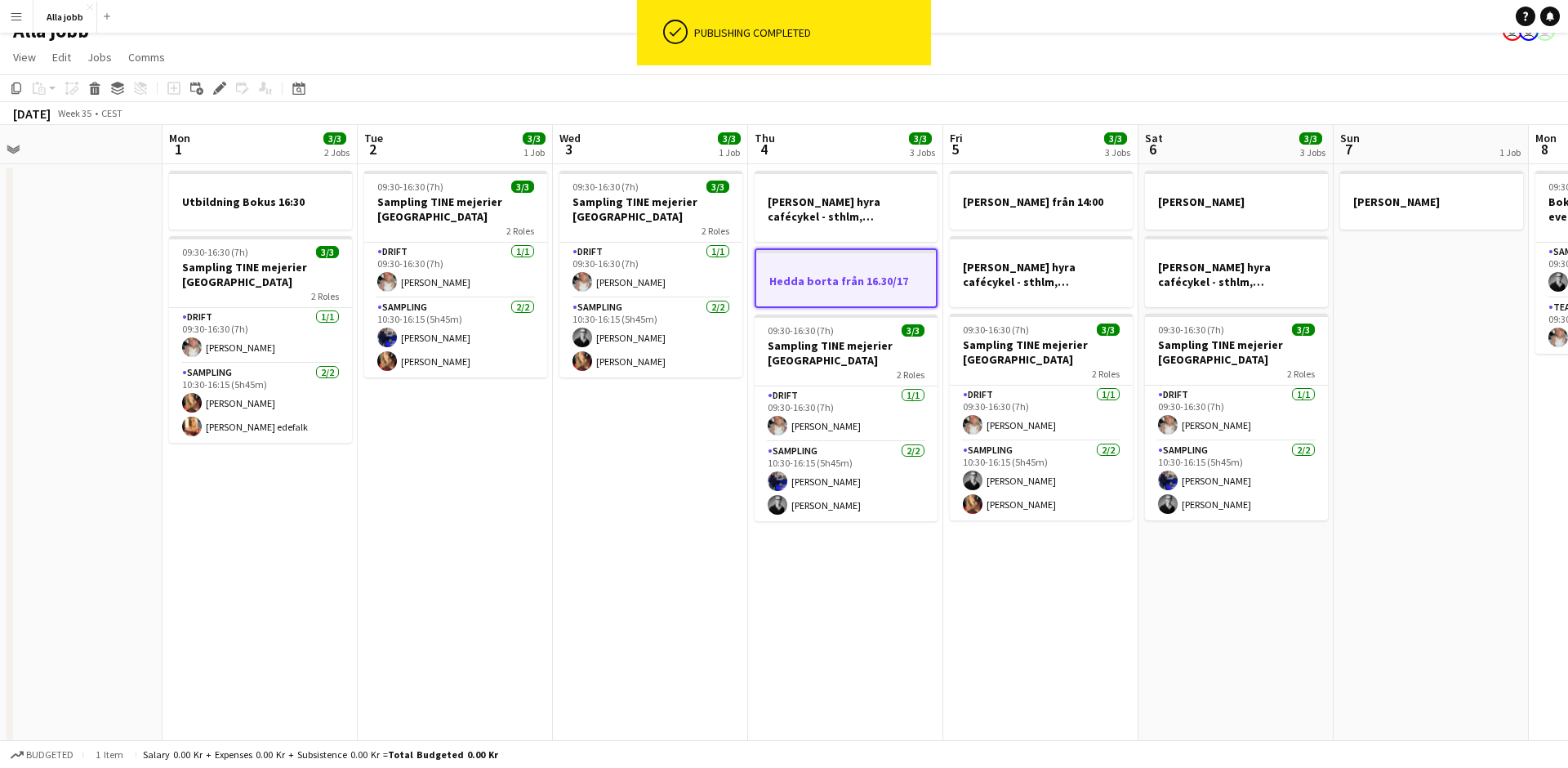
click at [886, 556] on app-date-cell "[PERSON_NAME] hyra cafécykel - sthlm, [GEOGRAPHIC_DATA], cph Hedda borta från 1…" at bounding box center [846, 524] width 195 height 720
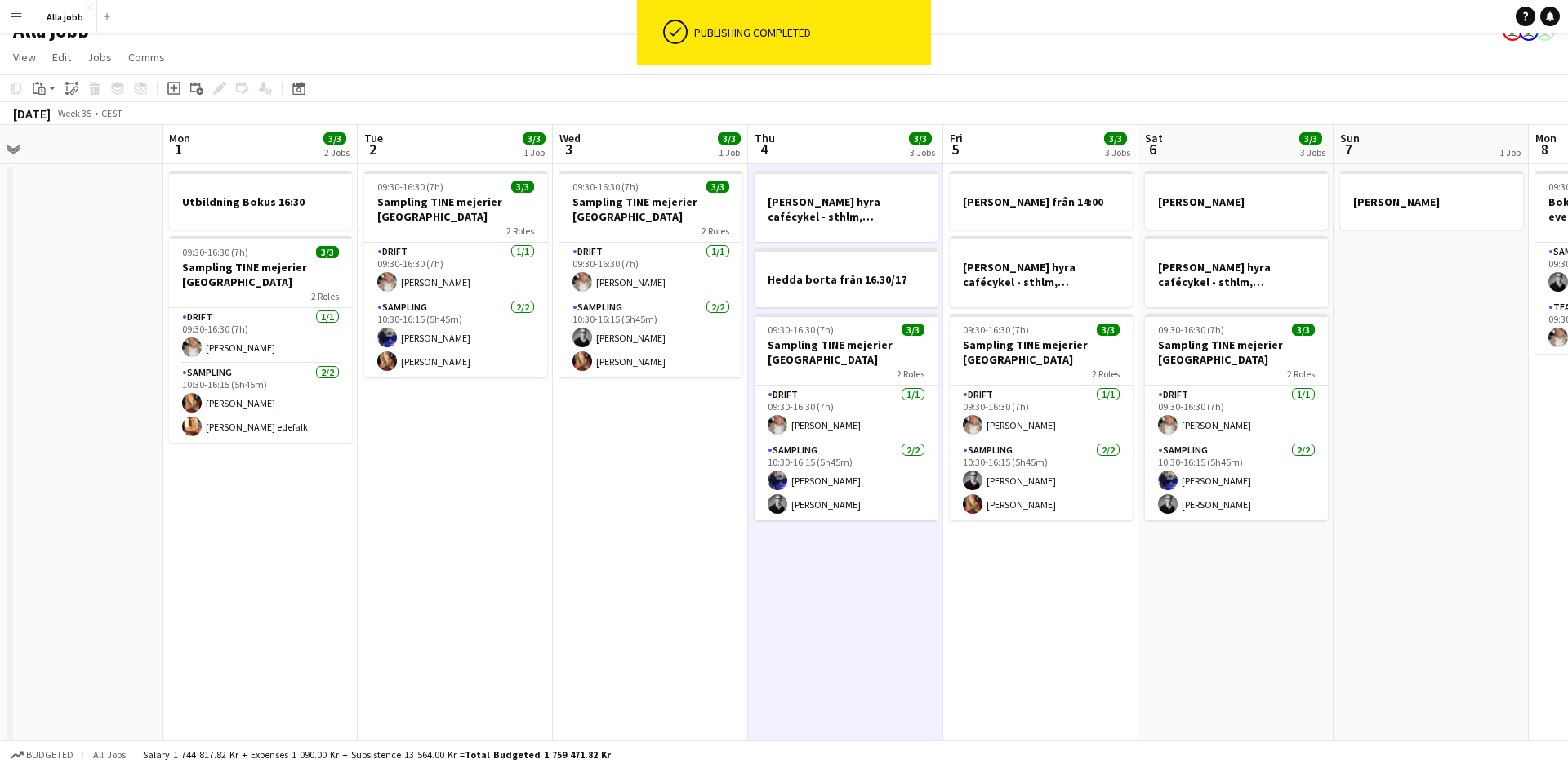
click at [886, 556] on app-date-cell "[PERSON_NAME] hyra cafécykel - sthlm, [GEOGRAPHIC_DATA], cph Hedda borta från 1…" at bounding box center [846, 524] width 195 height 720
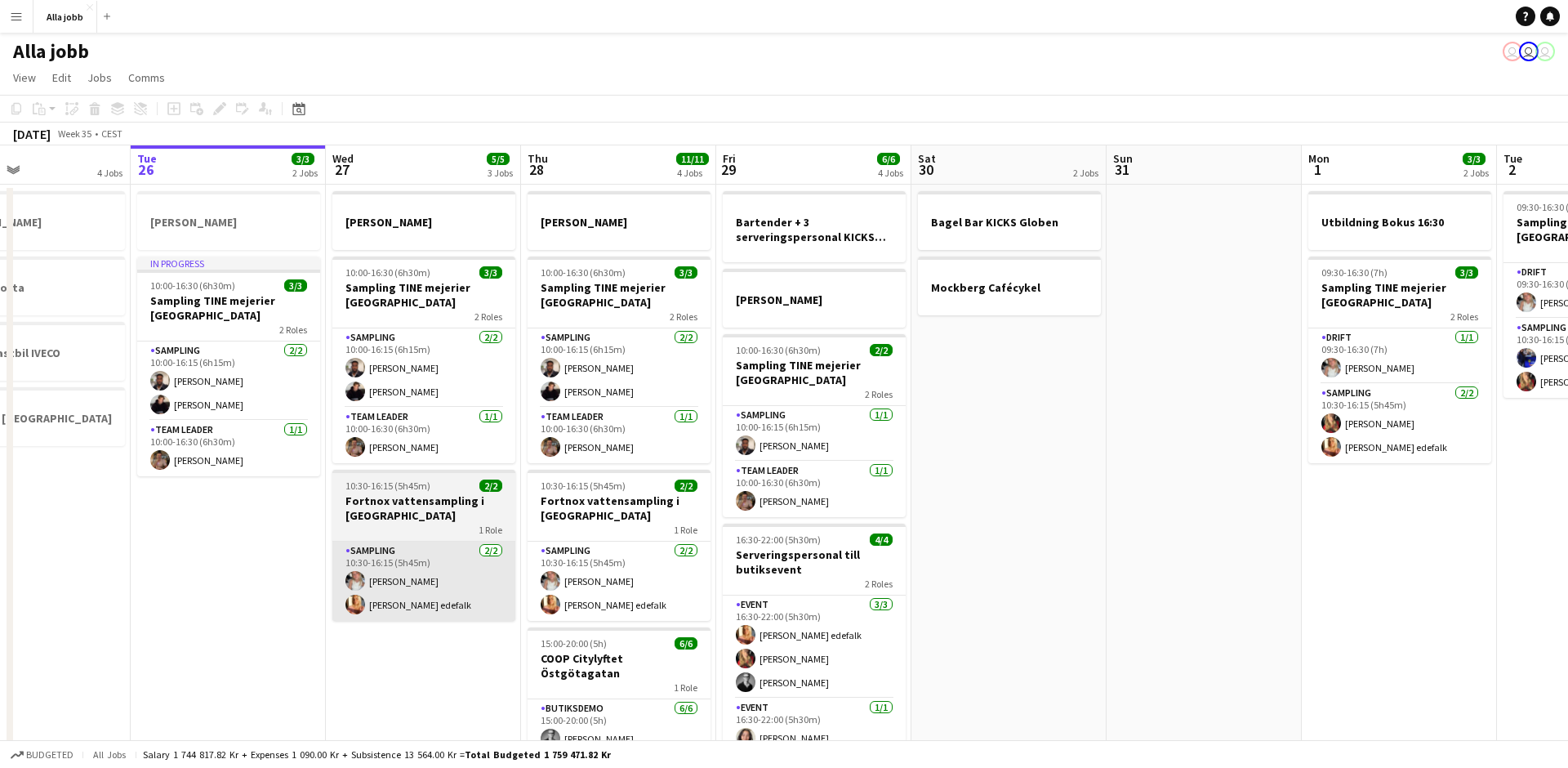
scroll to position [1, 0]
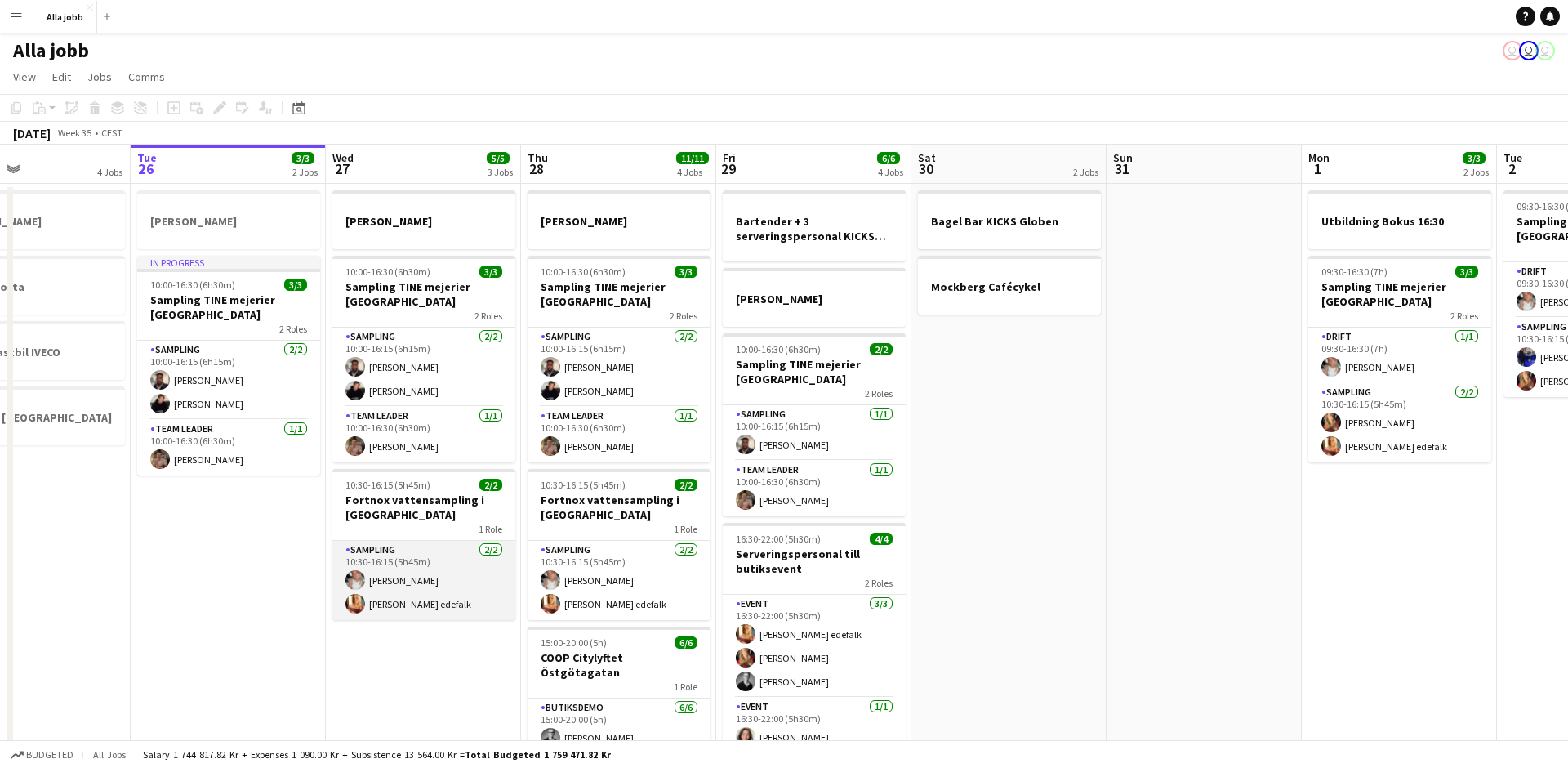
click at [437, 587] on app-card-role "Sampling [DATE] 10:30-16:15 (5h45m) [PERSON_NAME] [PERSON_NAME]" at bounding box center [423, 581] width 183 height 79
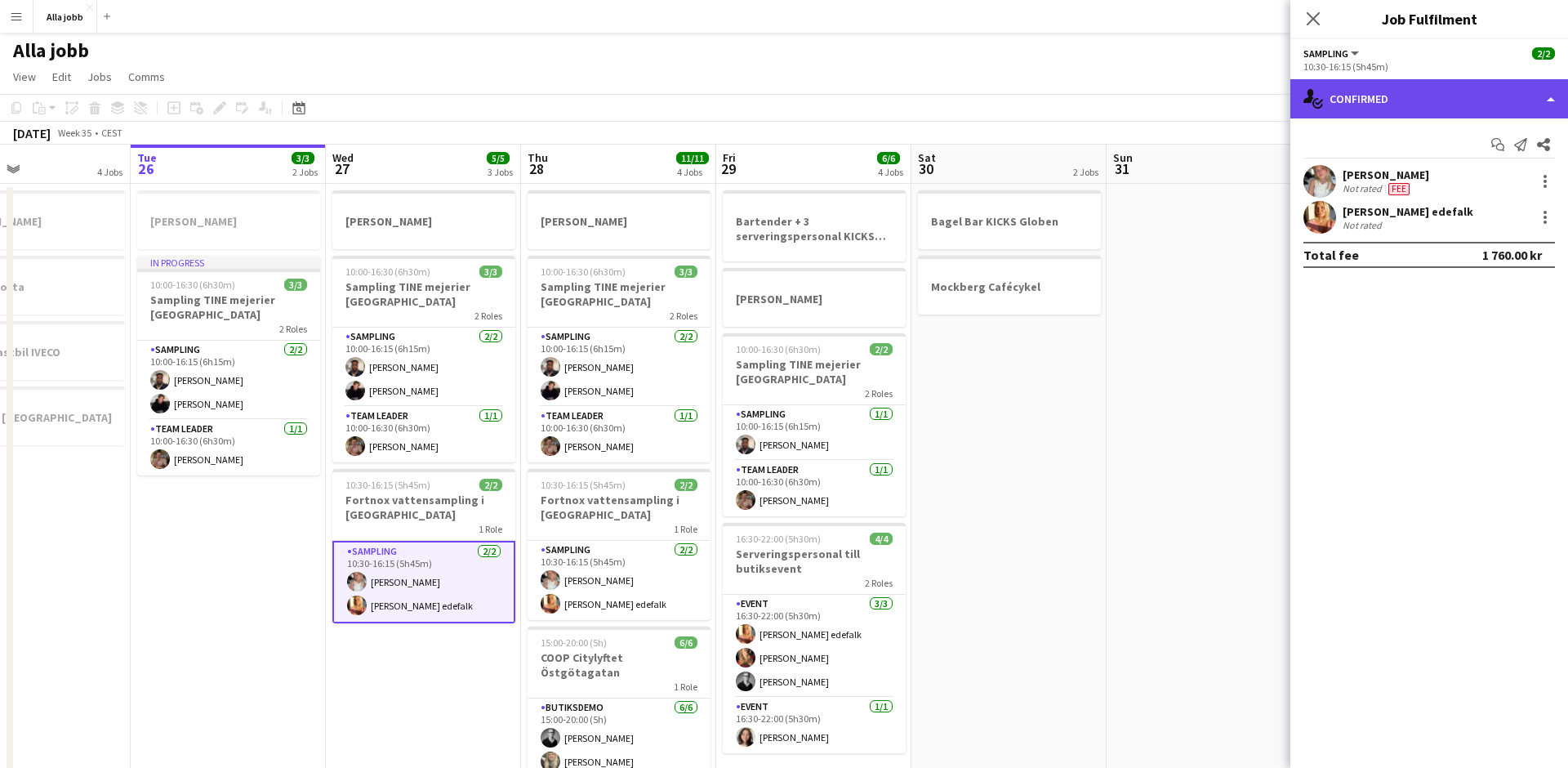
click at [1398, 108] on div "single-neutral-actions-check-2 Confirmed" at bounding box center [1429, 98] width 278 height 39
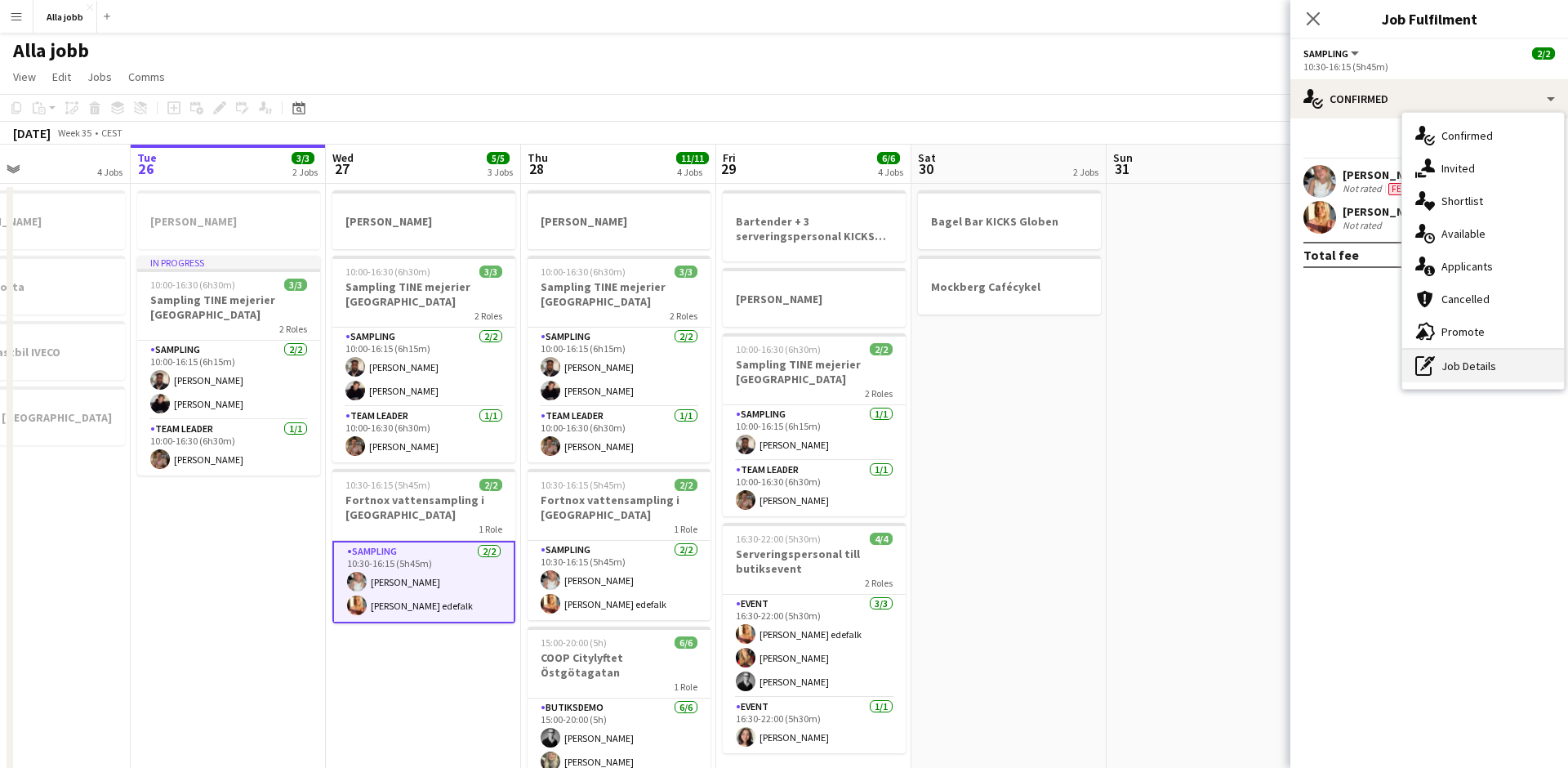
click at [1435, 371] on div "pen-write Job Details" at bounding box center [1483, 366] width 161 height 33
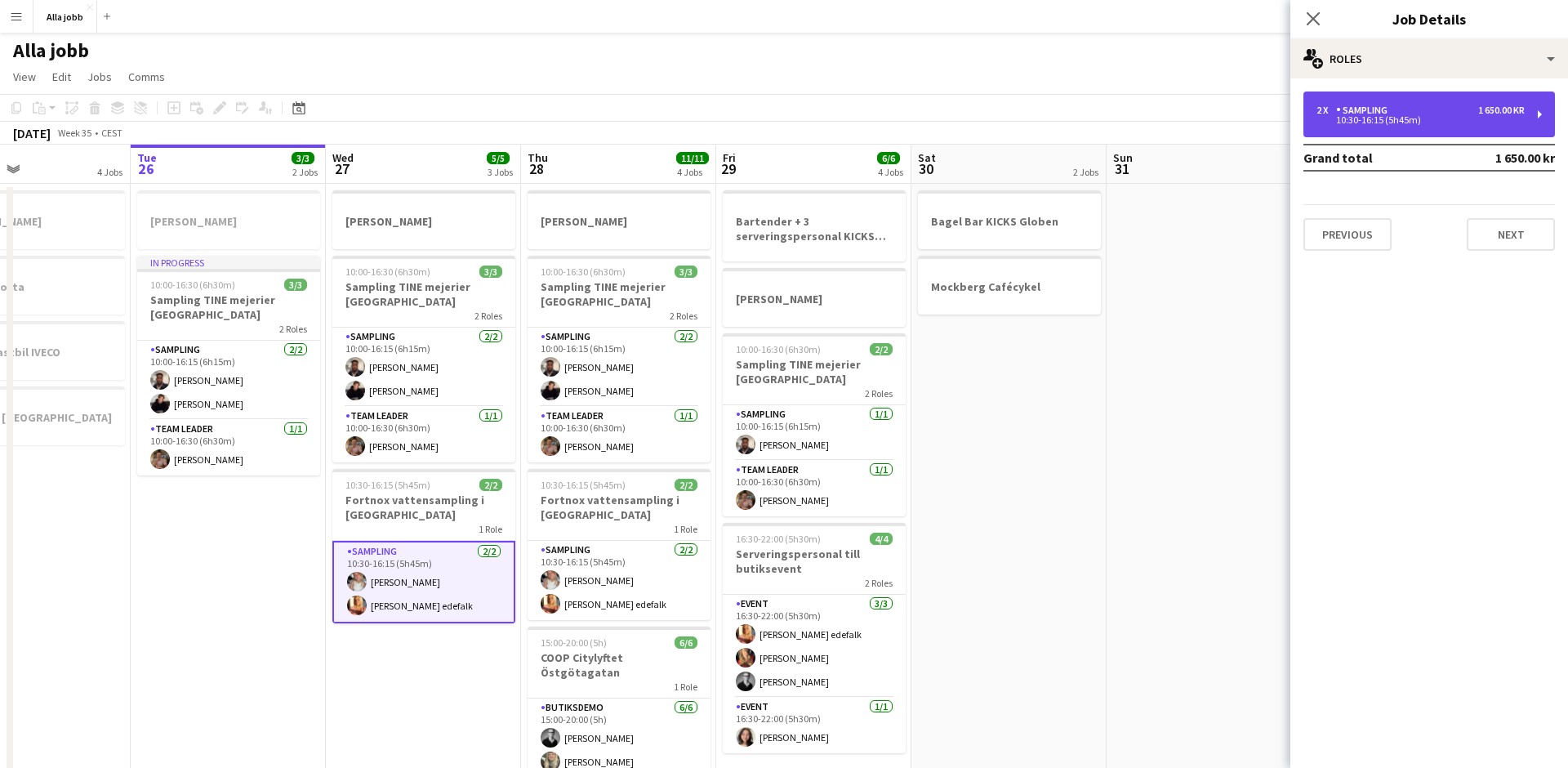
click at [1325, 94] on div "2 x Sampling 1 650.00 kr 10:30-16:15 (5h45m)" at bounding box center [1429, 114] width 252 height 46
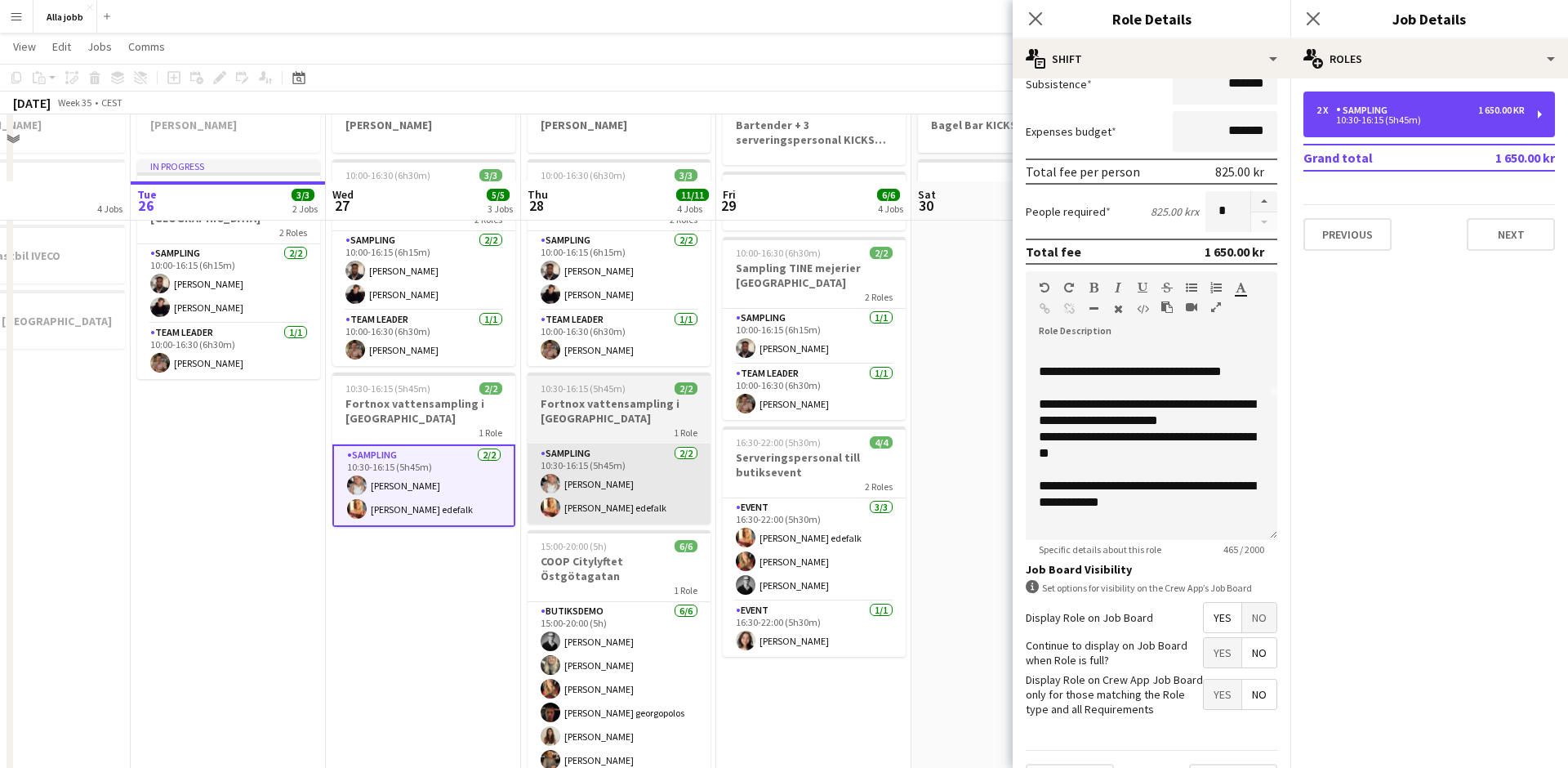
scroll to position [162, 0]
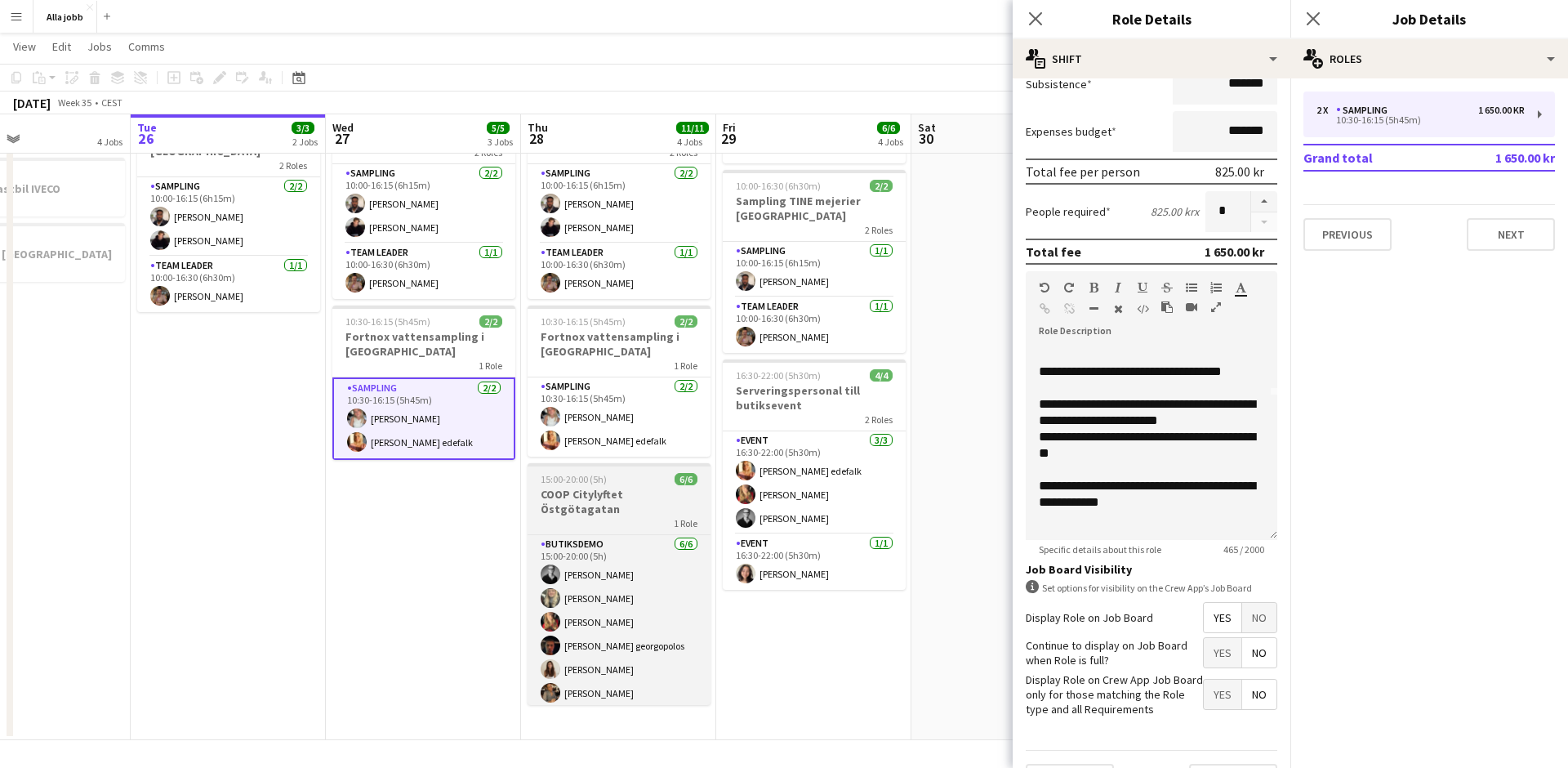
click at [611, 516] on div "1 Role" at bounding box center [618, 522] width 183 height 13
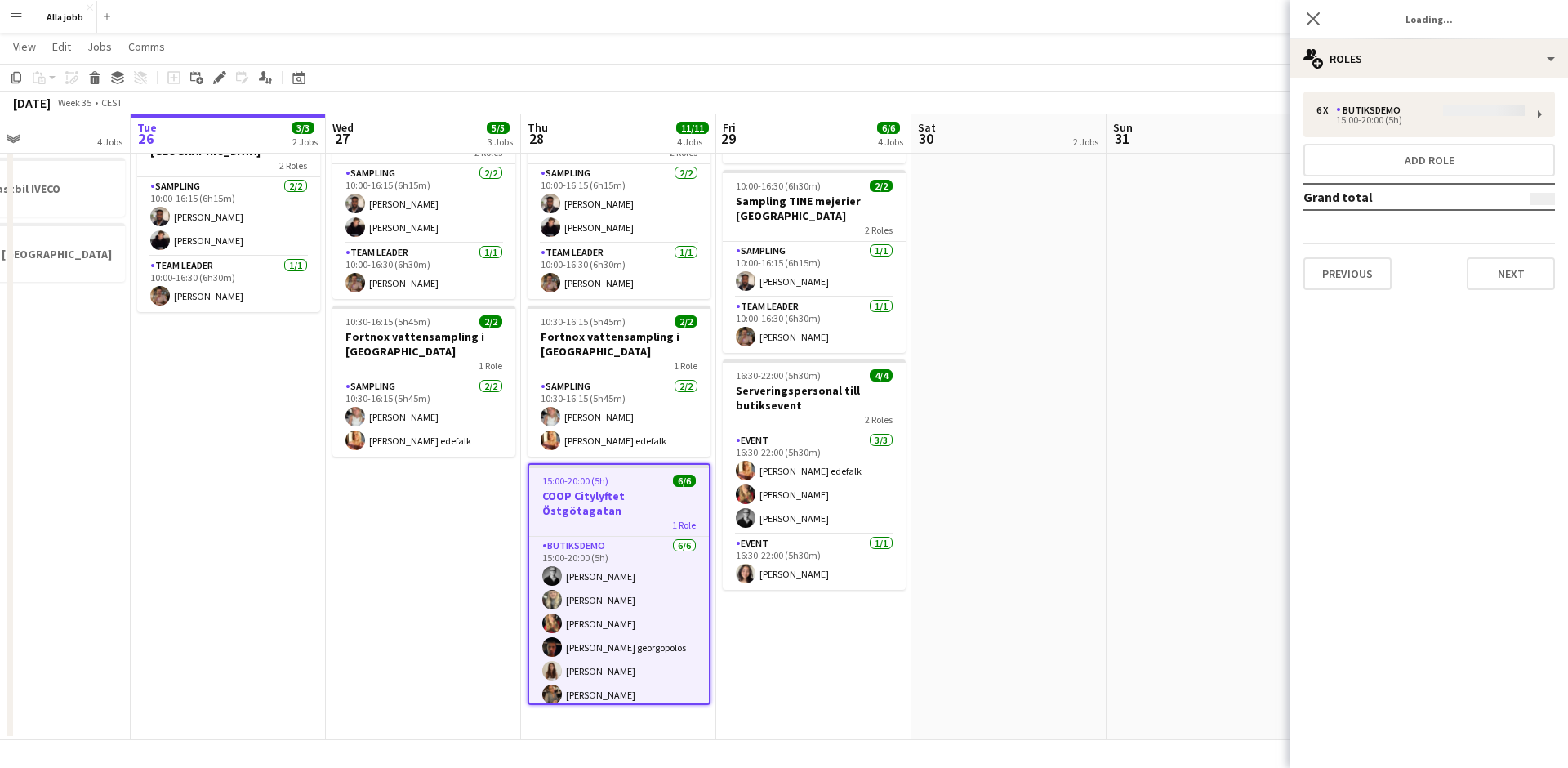
click at [1380, 115] on div "6 x Butiksdemo 15:00-20:00 (5h) Add role Grand total Previous Next" at bounding box center [1429, 190] width 278 height 199
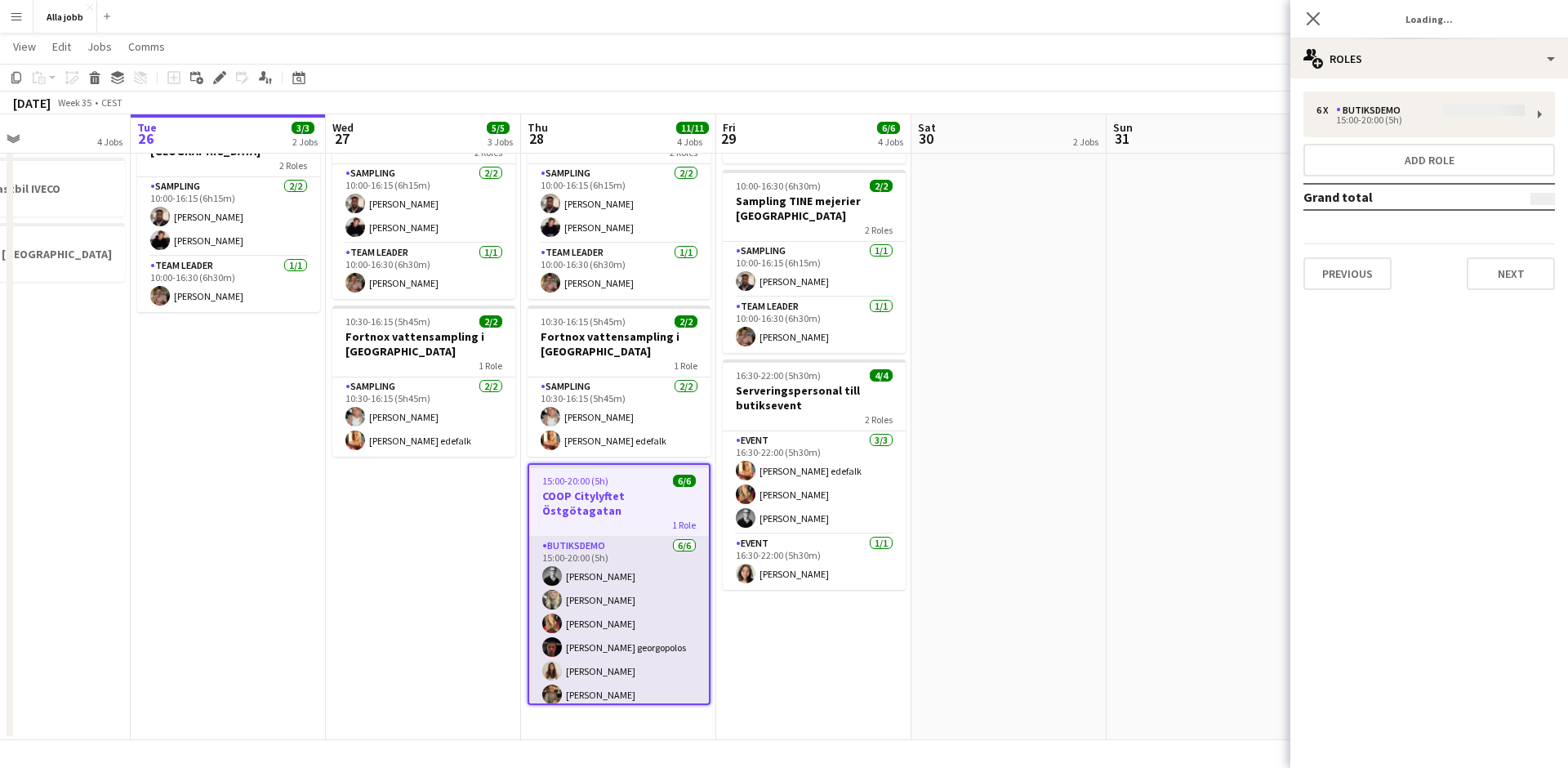
click at [604, 551] on app-card-role "Butiksdemo [DATE] 15:00-20:00 (5h) [PERSON_NAME] [PERSON_NAME] [PERSON_NAME] [P…" at bounding box center [618, 624] width 180 height 174
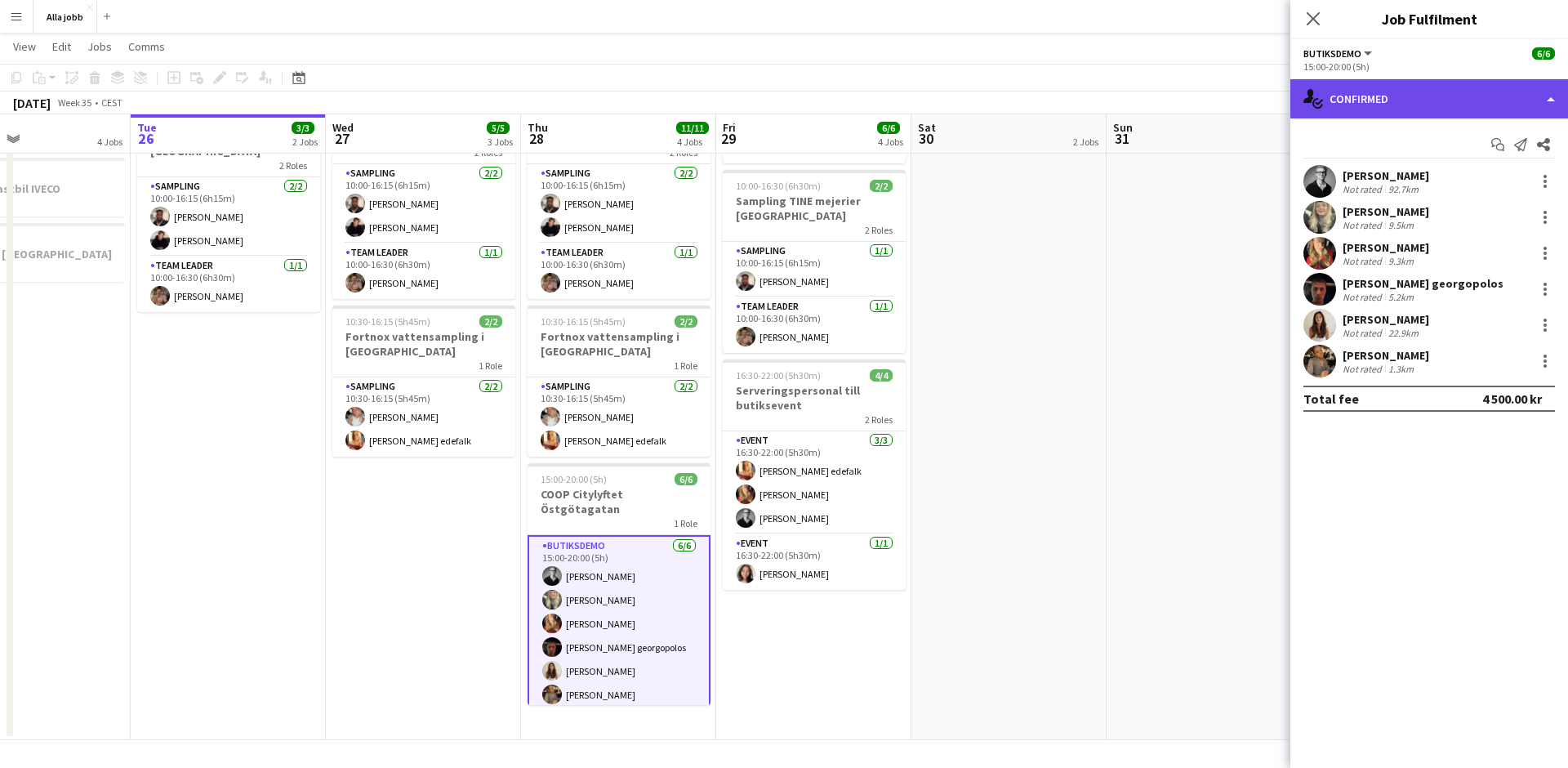
click at [1381, 104] on div "single-neutral-actions-check-2 Confirmed" at bounding box center [1429, 98] width 278 height 39
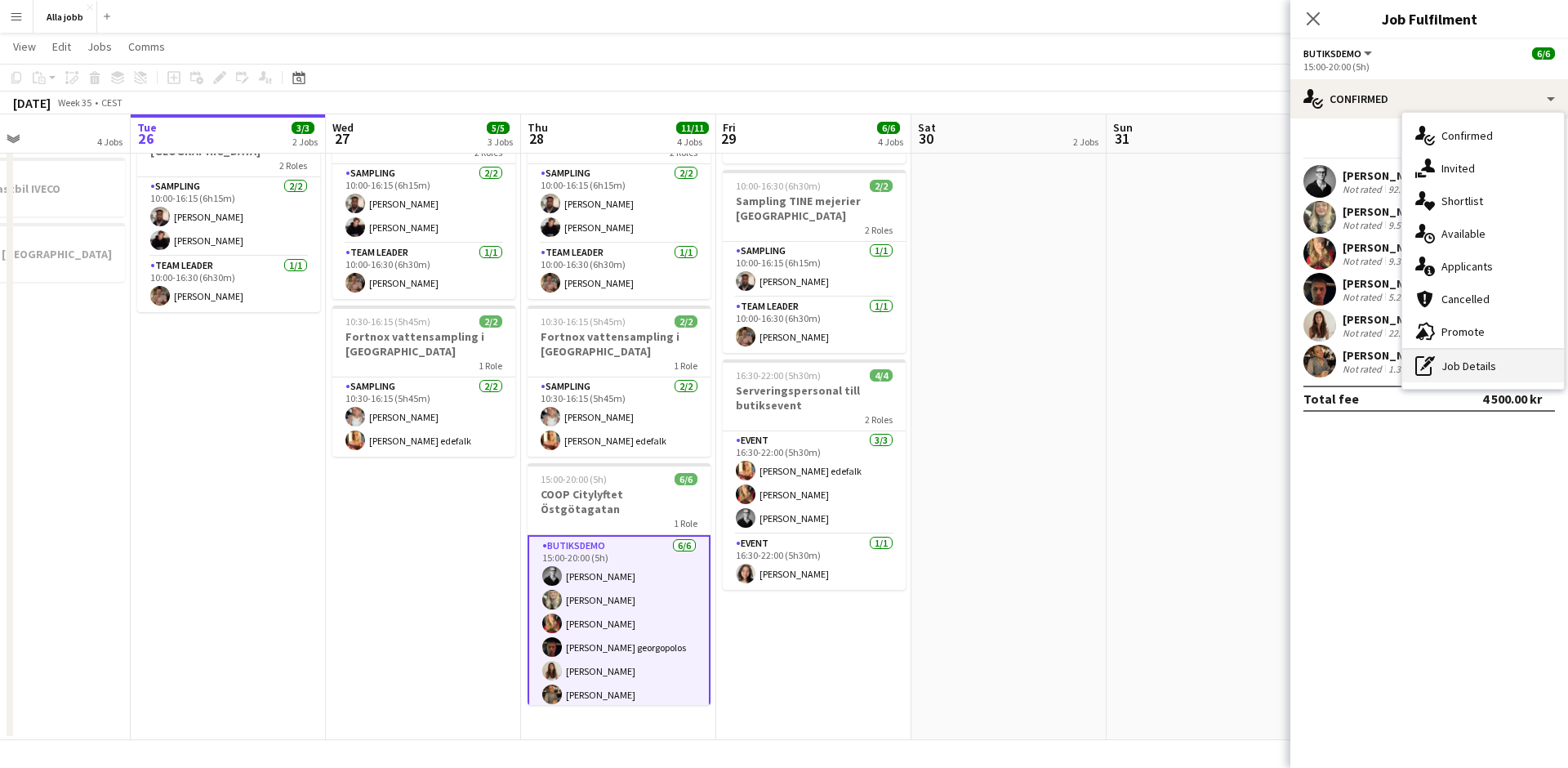
click at [1454, 358] on div "pen-write Job Details" at bounding box center [1483, 366] width 161 height 33
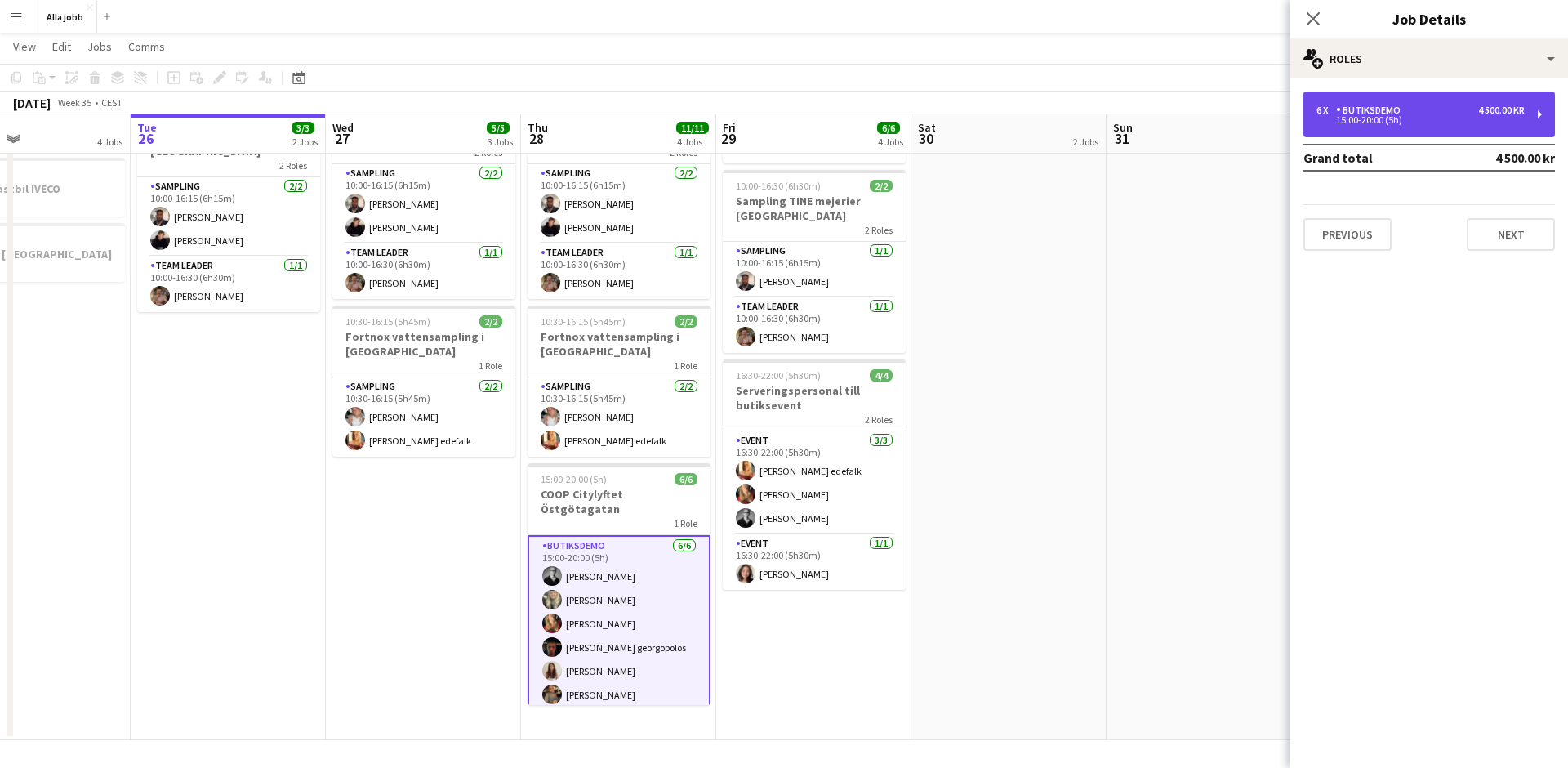
click at [1375, 117] on div "15:00-20:00 (5h)" at bounding box center [1421, 120] width 208 height 8
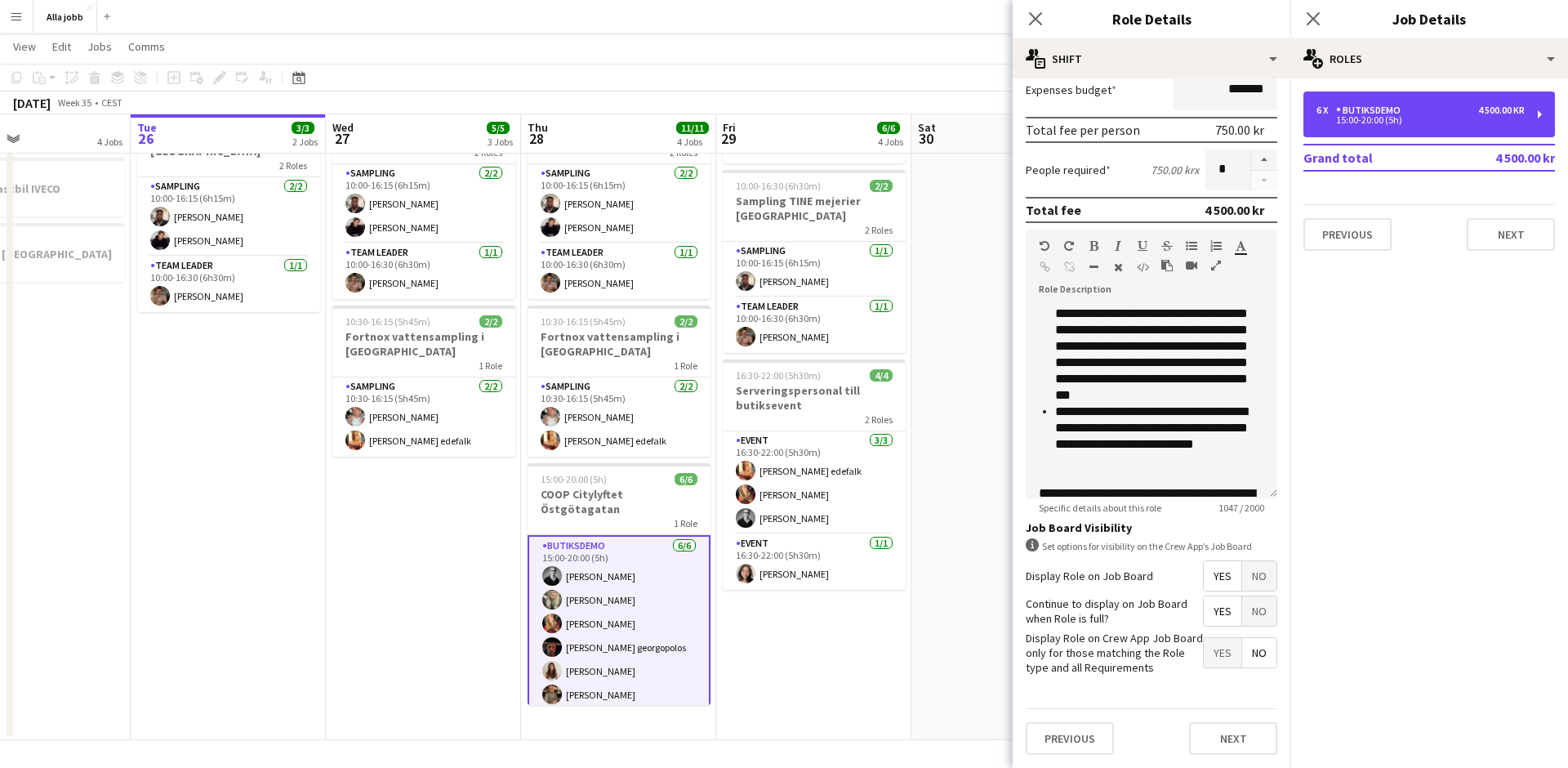
scroll to position [422, 0]
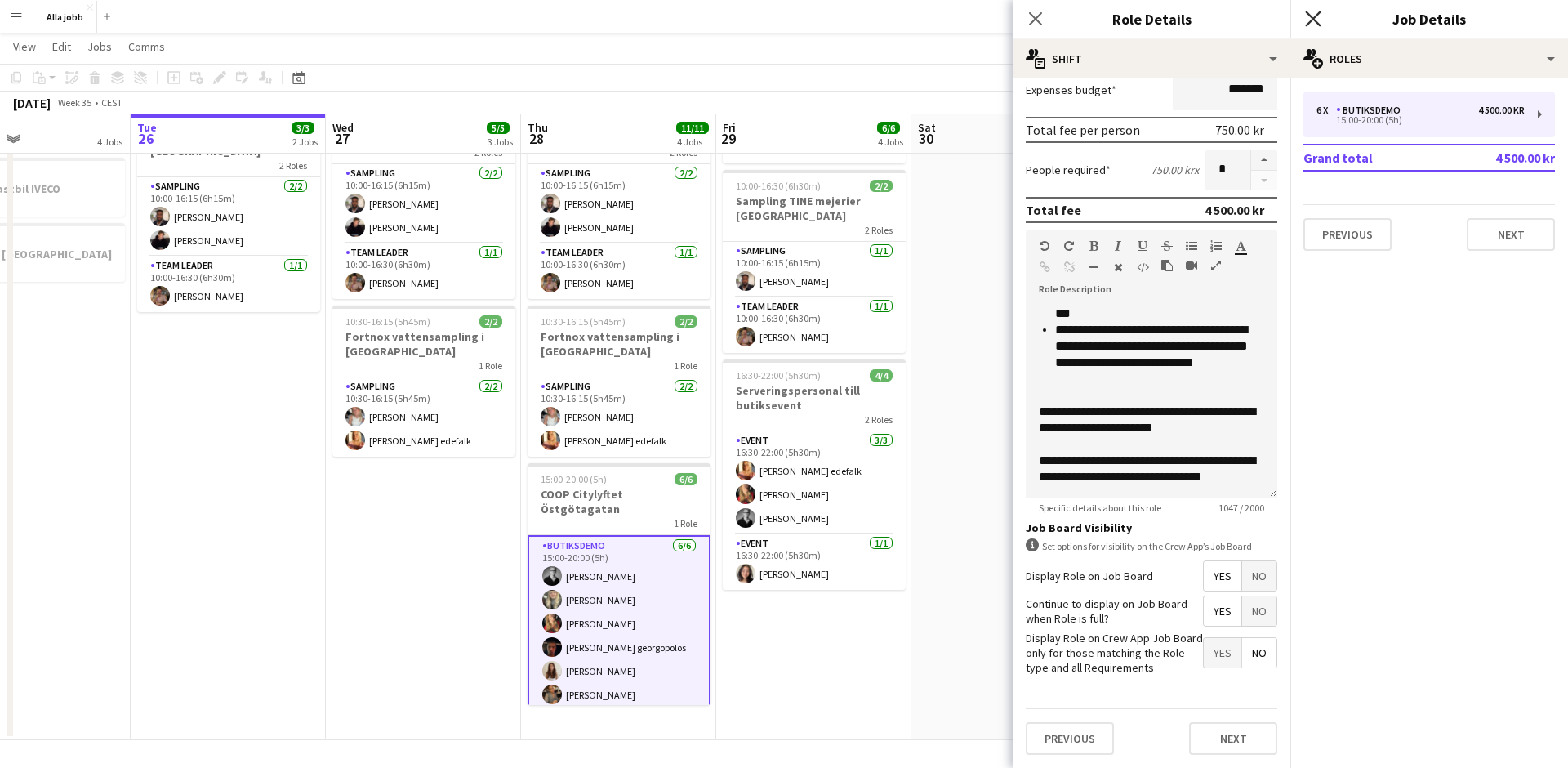
click at [1307, 19] on icon "Close pop-in" at bounding box center [1313, 18] width 16 height 16
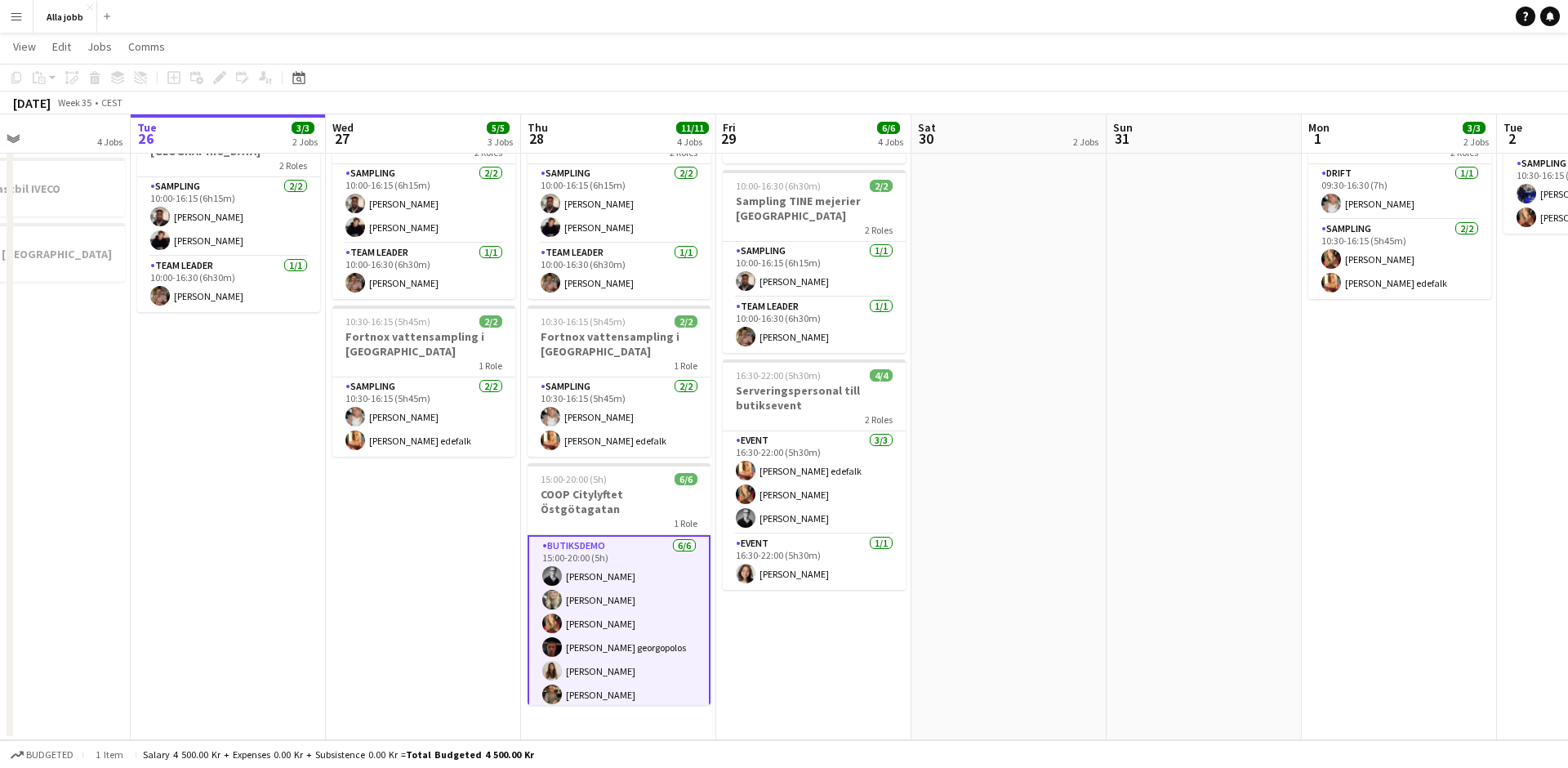
click at [819, 699] on app-date-cell "Bartender + 3 serveringspersonal KICKS Globen [PERSON_NAME] 10:00-16:30 (6h30m)…" at bounding box center [813, 381] width 195 height 720
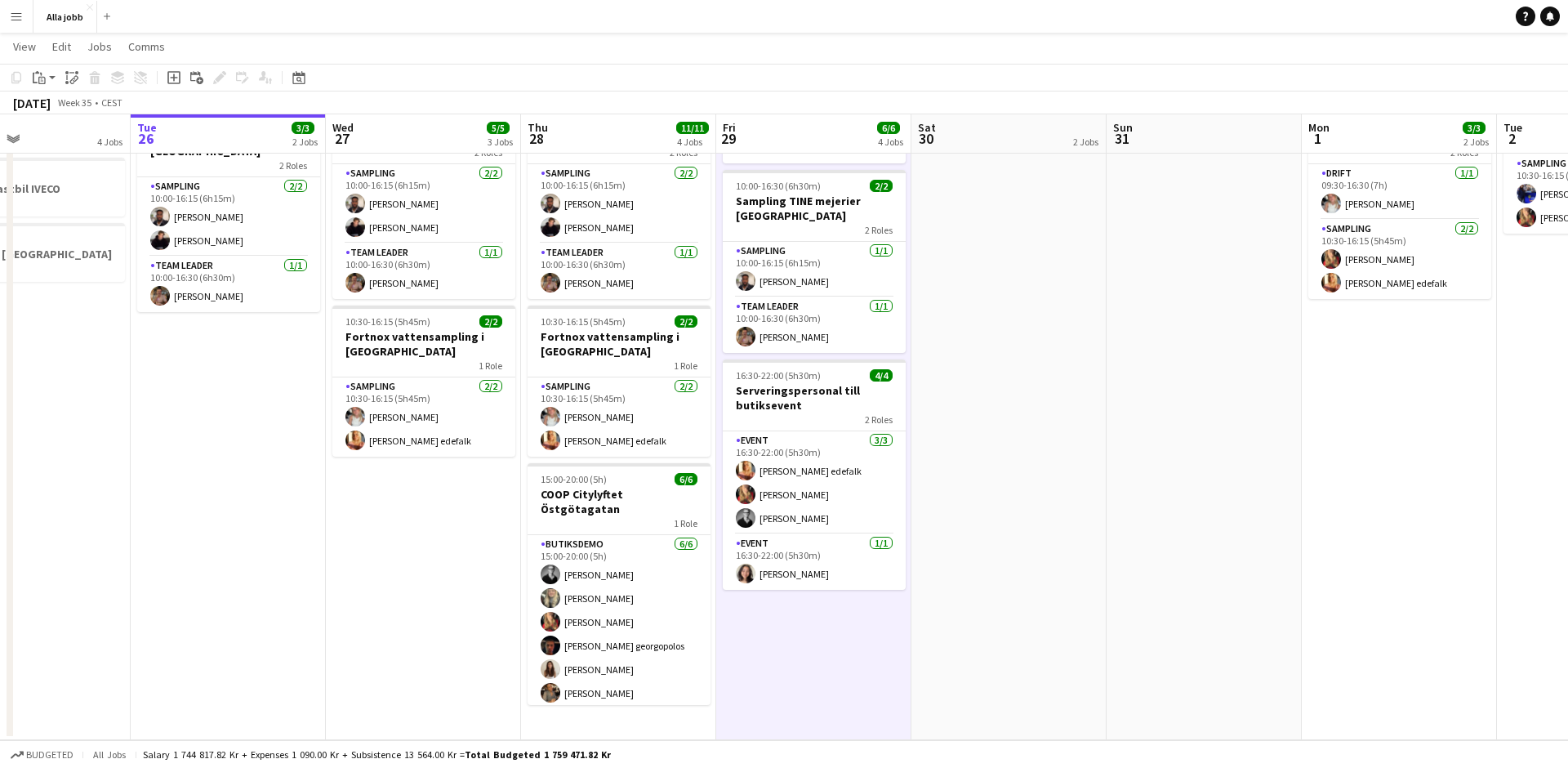
click at [816, 699] on app-date-cell "Bartender + 3 serveringspersonal KICKS Globen [PERSON_NAME] 10:00-16:30 (6h30m)…" at bounding box center [813, 381] width 195 height 720
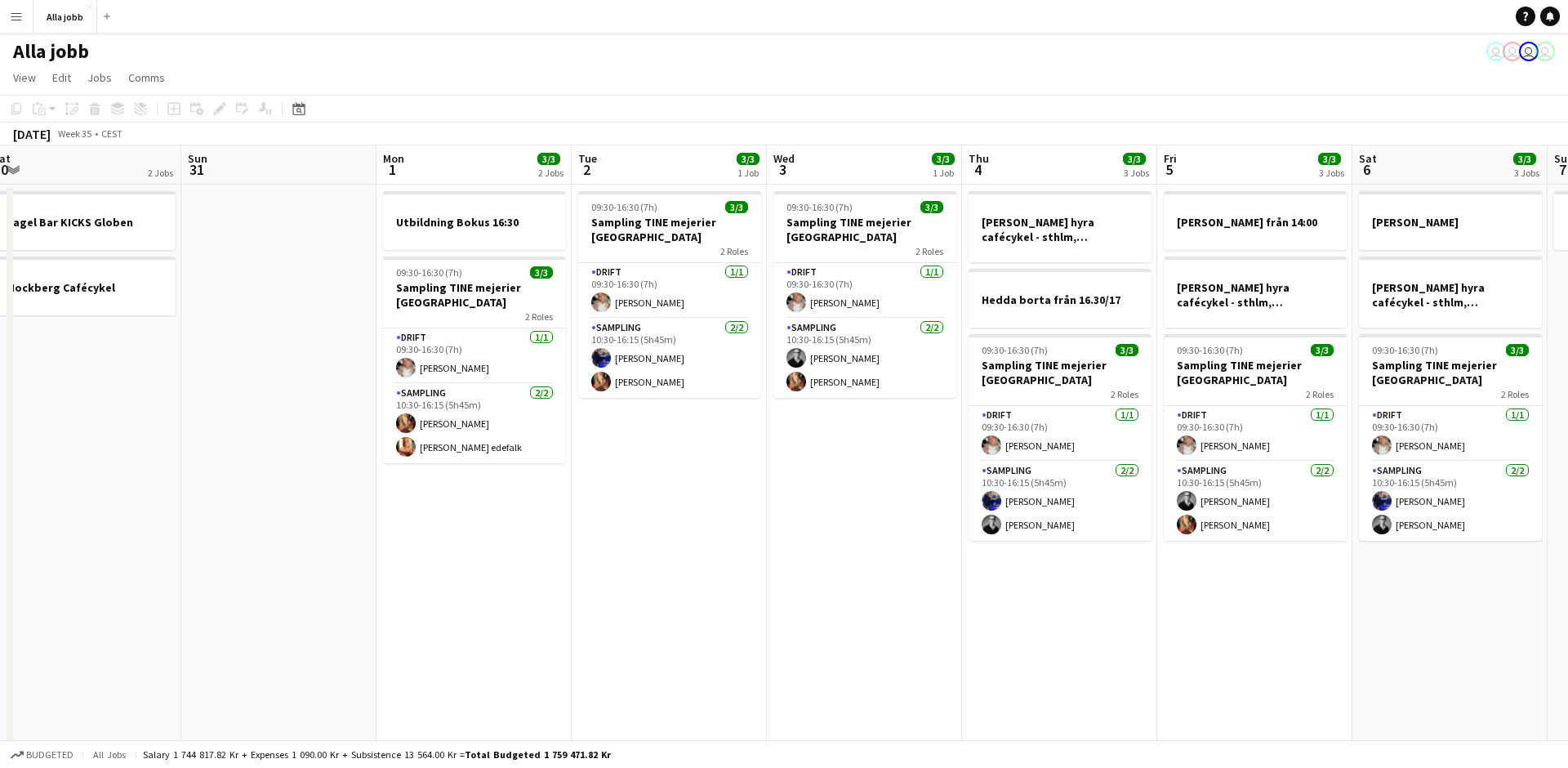
scroll to position [0, 797]
click at [482, 548] on app-date-cell "Utbildning Bokus 16:30 09:30-16:30 (7h) 3/3 Sampling TINE mejerier Stockholm 2 …" at bounding box center [471, 545] width 195 height 720
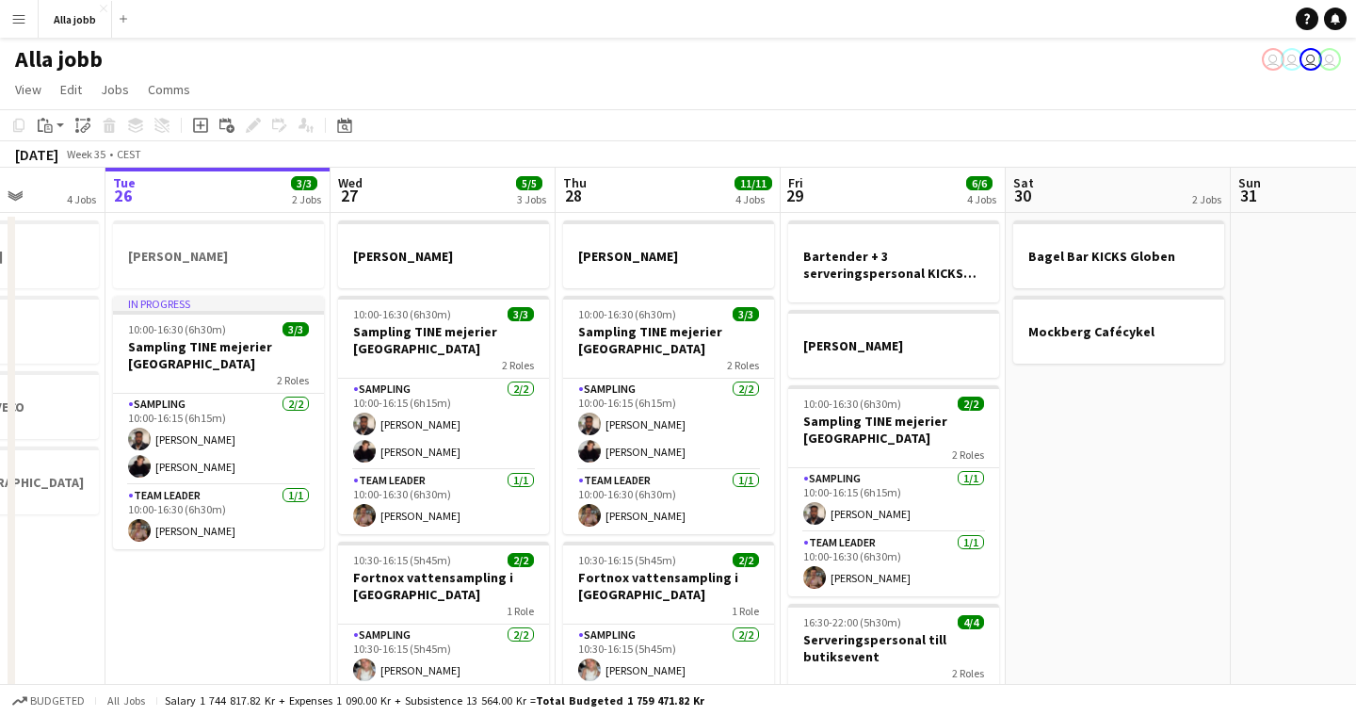
scroll to position [0, 572]
